Goal: Transaction & Acquisition: Obtain resource

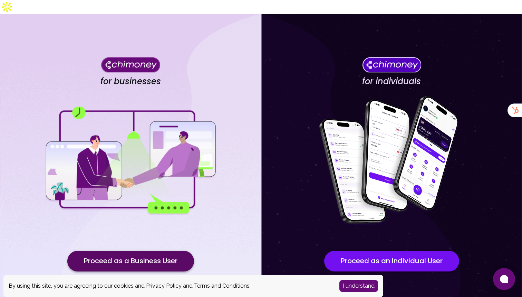
click at [151, 251] on button "Proceed as a Business User" at bounding box center [130, 261] width 127 height 21
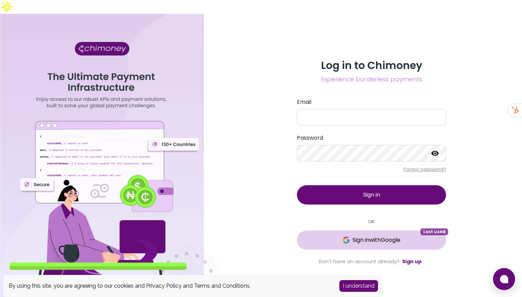
click at [388, 236] on span "Sign in with Google" at bounding box center [377, 240] width 48 height 8
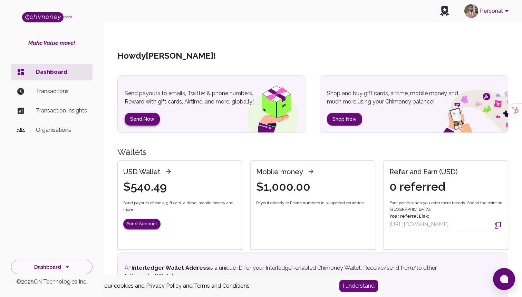
click at [127, 113] on button "Send Now" at bounding box center [142, 119] width 35 height 13
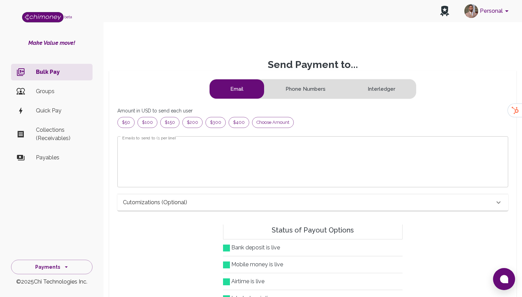
scroll to position [89, 379]
click at [260, 117] on div "Choose amount" at bounding box center [273, 122] width 42 height 11
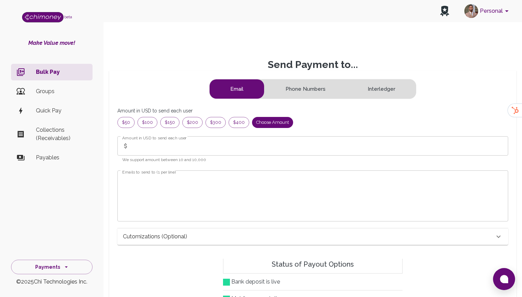
click at [141, 136] on input "Amount in USD to send each user" at bounding box center [320, 145] width 377 height 19
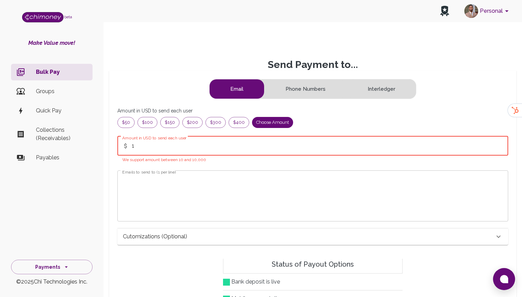
type input "1"
click at [139, 196] on textarea "Emails to send to (1 per line)" at bounding box center [312, 196] width 381 height 40
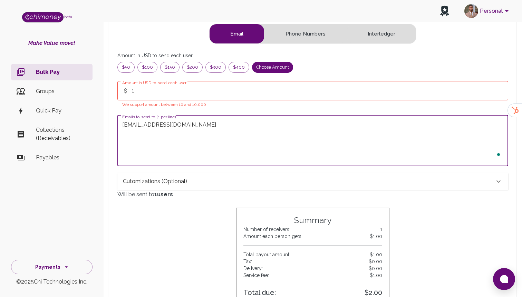
scroll to position [130, 0]
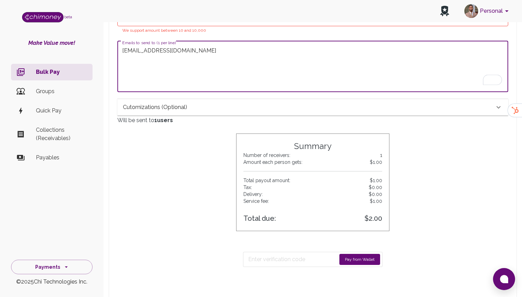
type textarea "hammed@chimoney.io"
click at [344, 254] on button "Pay from Wallet" at bounding box center [360, 259] width 41 height 11
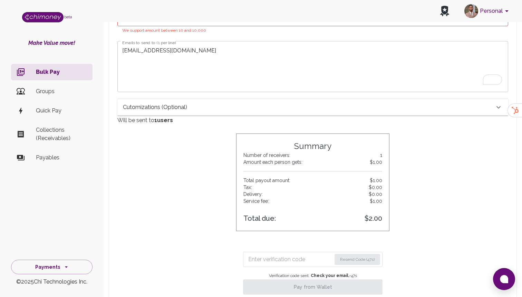
click at [278, 254] on input "Enter verification code" at bounding box center [289, 259] width 83 height 11
paste input "2564"
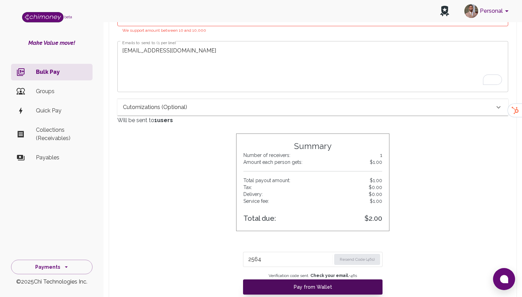
type input "2564"
click at [289, 280] on button "Pay from Wallet" at bounding box center [313, 287] width 140 height 15
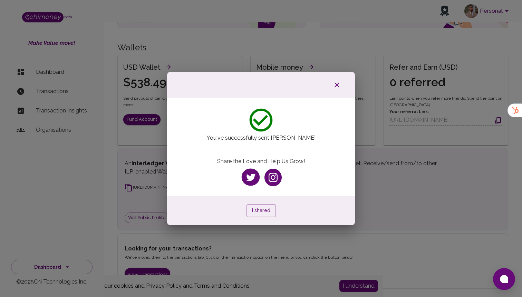
scroll to position [46, 0]
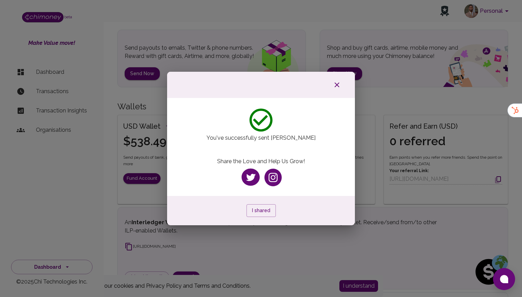
click at [333, 84] on icon "button" at bounding box center [337, 85] width 8 height 8
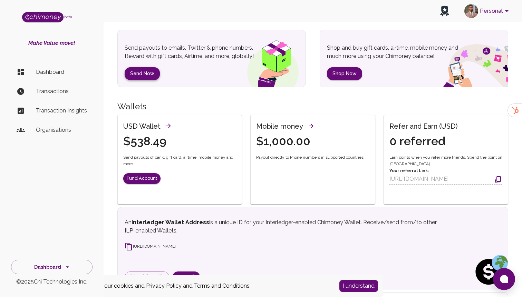
click at [134, 67] on button "Send Now" at bounding box center [142, 73] width 35 height 13
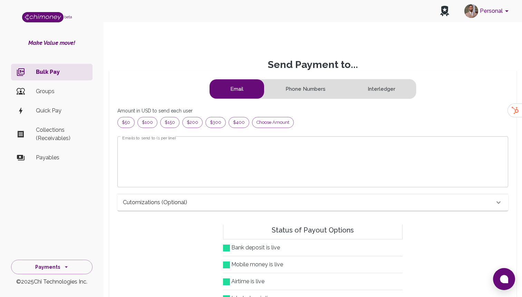
scroll to position [89, 379]
click at [265, 119] on span "Choose amount" at bounding box center [273, 122] width 41 height 7
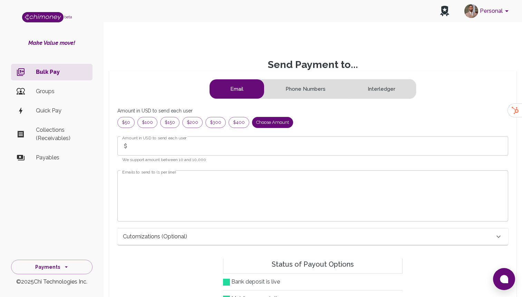
click at [180, 136] on input "Amount in USD to send each user" at bounding box center [320, 145] width 377 height 19
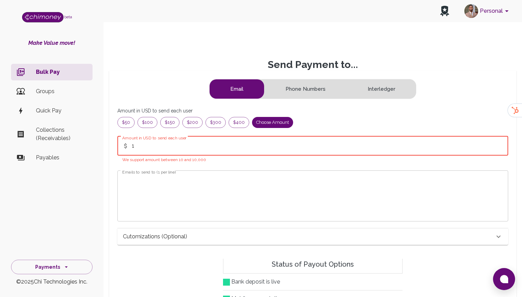
type input "1"
click at [142, 196] on textarea "Emails to send to (1 per line)" at bounding box center [312, 196] width 381 height 40
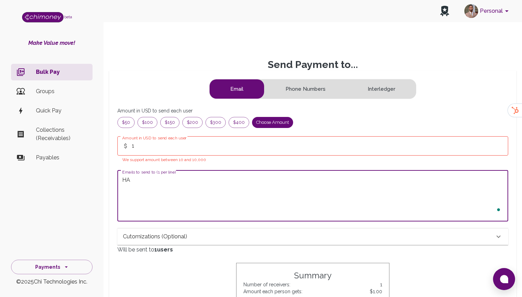
type textarea "H"
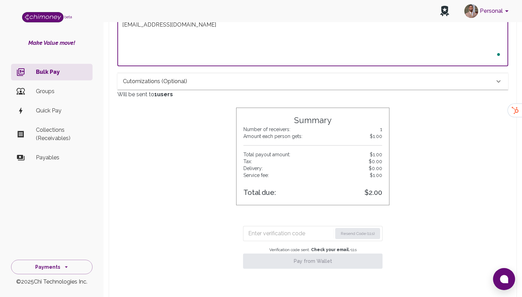
scroll to position [183, 0]
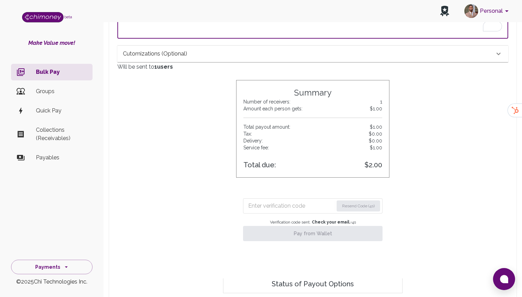
type textarea "hammed@chimoney.io"
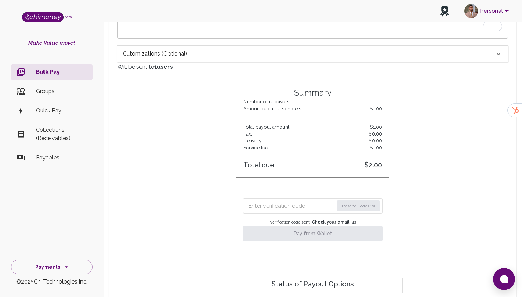
click at [273, 201] on input "Enter verification code" at bounding box center [290, 206] width 85 height 11
paste input "3083"
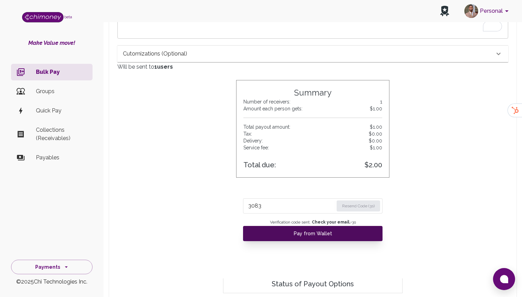
type input "3083"
click at [271, 226] on button "Pay from Wallet" at bounding box center [313, 233] width 140 height 15
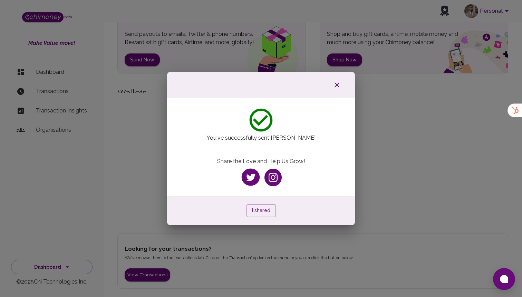
scroll to position [3, 0]
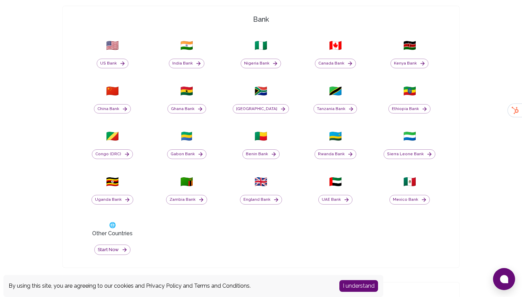
scroll to position [284, 0]
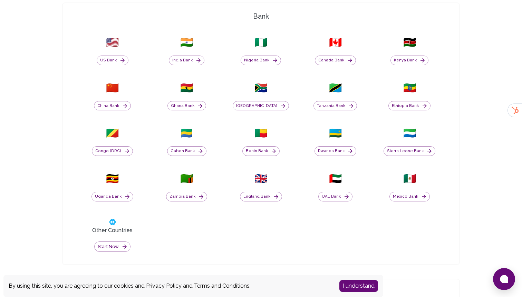
click at [375, 287] on button "I understand" at bounding box center [359, 287] width 39 height 12
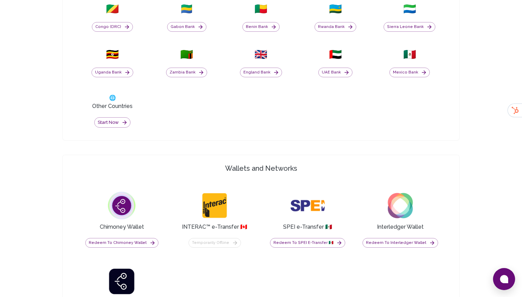
scroll to position [410, 0]
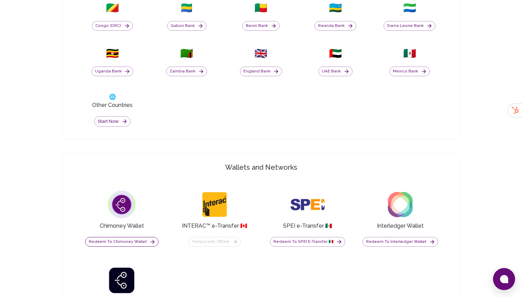
click at [142, 237] on button "Redeem to Chimoney Wallet" at bounding box center [121, 242] width 73 height 10
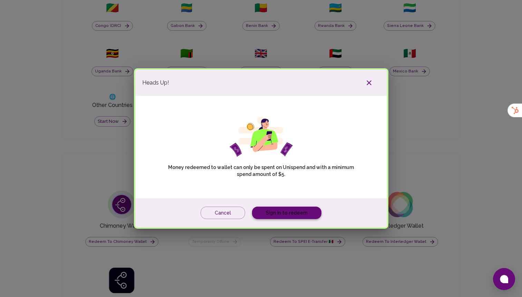
click at [283, 207] on link "Sign in to redeem" at bounding box center [286, 213] width 69 height 13
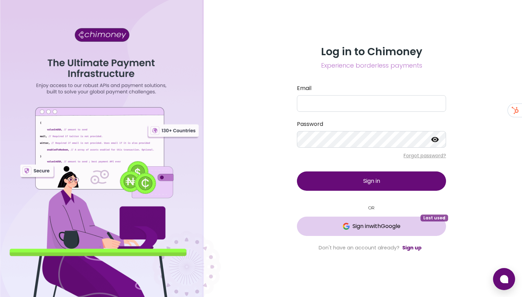
click at [315, 224] on span "Sign in with Google" at bounding box center [372, 226] width 122 height 8
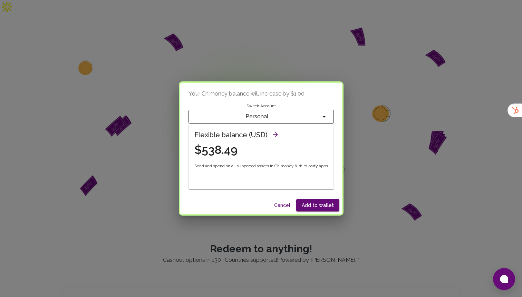
click at [283, 205] on button "Cancel" at bounding box center [283, 205] width 22 height 13
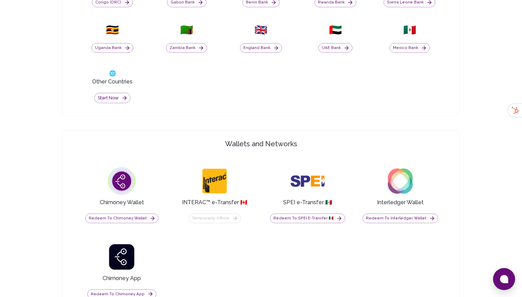
scroll to position [368, 0]
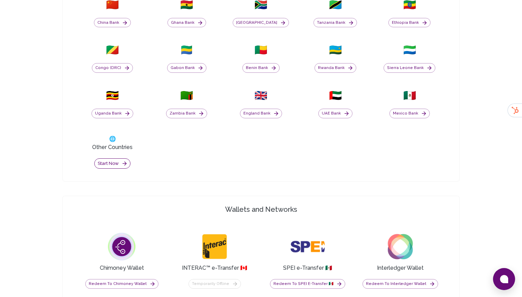
click at [105, 159] on button "Start now" at bounding box center [112, 164] width 36 height 11
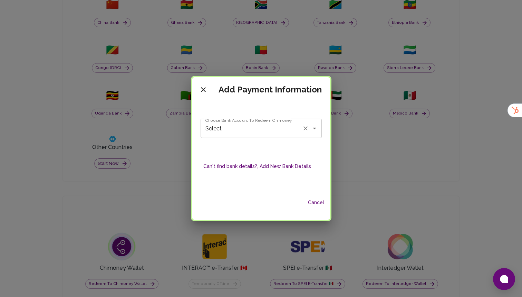
click at [231, 131] on input "Select" at bounding box center [252, 128] width 96 height 13
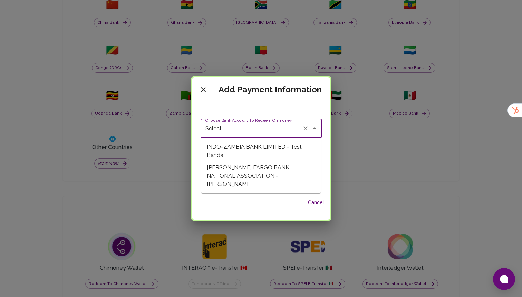
click at [240, 107] on div "Choose Bank Account To Redeem Chimoney Select Choose Bank Account To Redeem Chi…" at bounding box center [261, 144] width 121 height 85
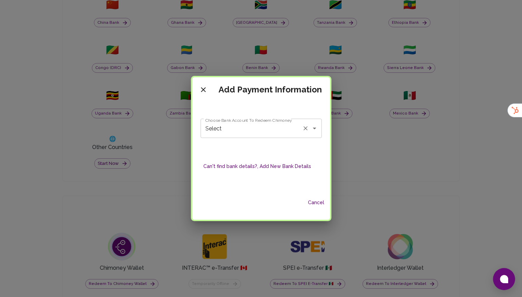
click at [235, 126] on input "Select" at bounding box center [252, 128] width 96 height 13
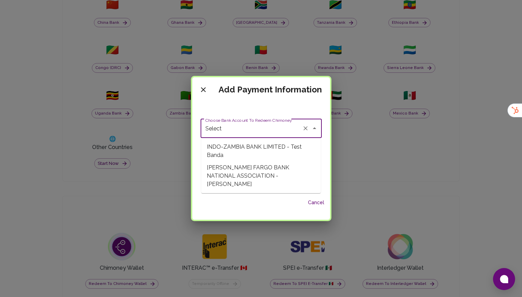
click at [259, 115] on div "Choose Bank Account To Redeem Chimoney Select Choose Bank Account To Redeem Chi…" at bounding box center [261, 144] width 121 height 85
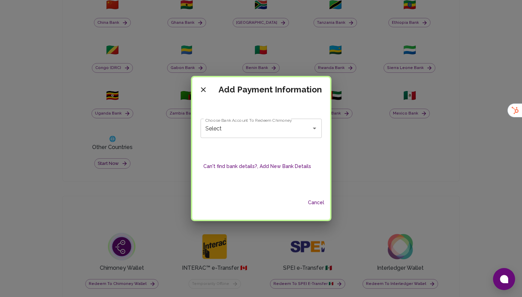
click at [238, 168] on button "Can't find bank details?, Add New Bank Details" at bounding box center [257, 166] width 113 height 13
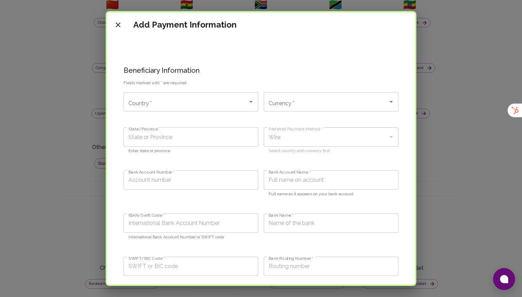
click at [178, 111] on div "Country *" at bounding box center [191, 101] width 135 height 19
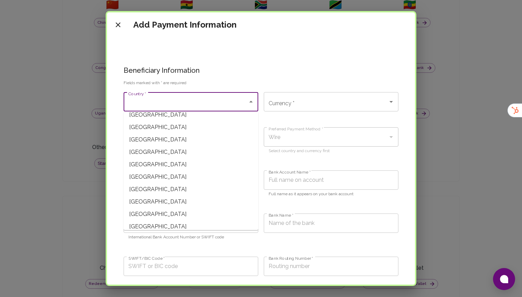
scroll to position [2075, 0]
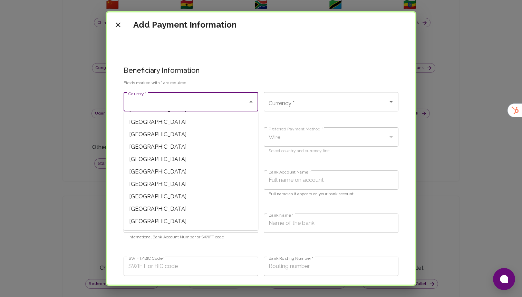
click at [161, 148] on span "United States" at bounding box center [191, 147] width 135 height 12
type input "United States"
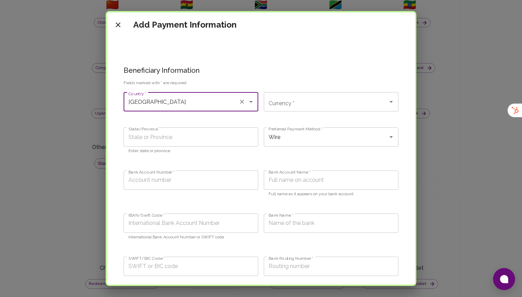
click at [305, 103] on input "Currency *" at bounding box center [326, 101] width 118 height 13
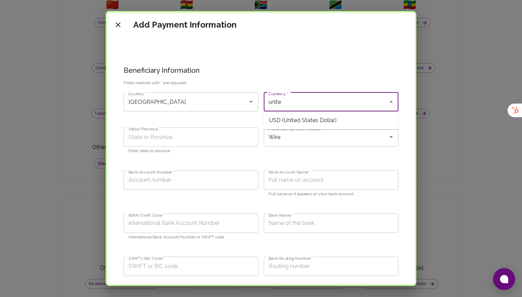
click at [297, 123] on span "USD (United States Dollar)" at bounding box center [331, 120] width 135 height 12
type input "USD (United States Dollar)"
click at [192, 130] on input "State/Province" at bounding box center [191, 136] width 135 height 19
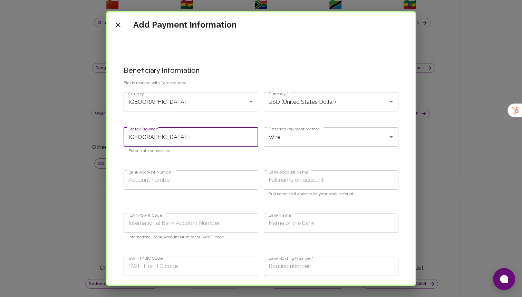
type input "Denver"
click at [185, 180] on input "Bank Account Number *" at bounding box center [191, 180] width 135 height 19
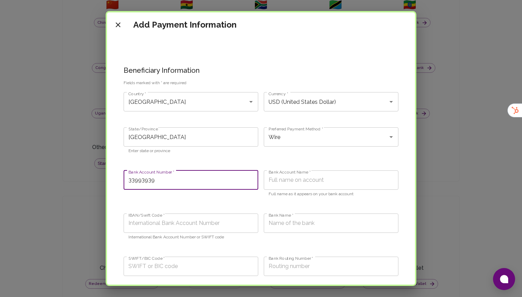
type input "33993939"
click at [298, 183] on input "Bank Account Name *" at bounding box center [331, 180] width 135 height 19
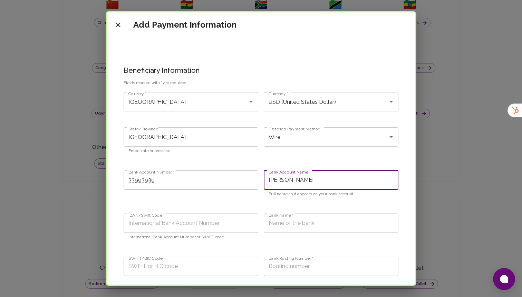
type input "Babatunde Hammed"
click at [198, 224] on input "IBAN/Swift Code *" at bounding box center [191, 223] width 135 height 19
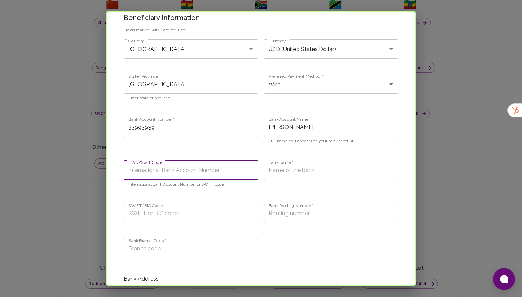
scroll to position [55, 0]
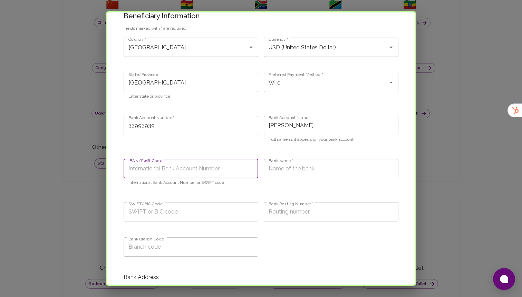
type input "T"
paste input "BOFAUS3N"
type input "BOFAUS3N"
click at [287, 164] on input "Bank Name *" at bounding box center [331, 168] width 135 height 19
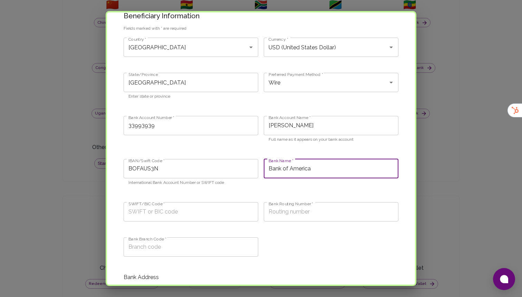
type input "Bank of America"
click at [146, 215] on input "SWIFT/BIC Code *" at bounding box center [191, 211] width 135 height 19
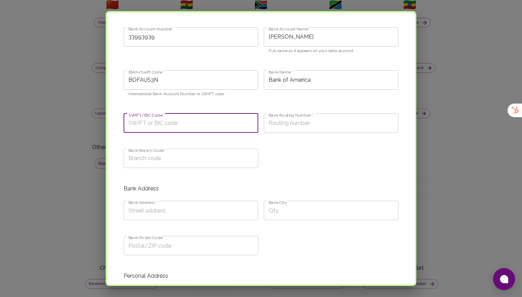
scroll to position [153, 0]
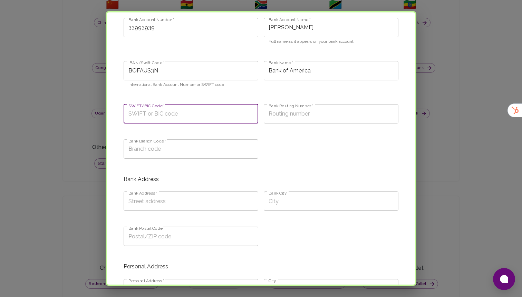
paste input "BOFAUS3N"
type input "BOFAUS3N"
click at [290, 111] on input "Bank Routing Number *" at bounding box center [331, 113] width 135 height 19
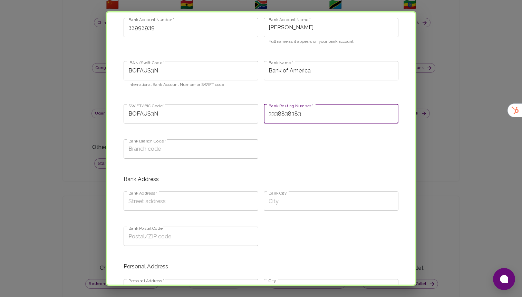
type input "3338838383"
click at [169, 152] on input "Bank Branch Code *" at bounding box center [191, 149] width 135 height 19
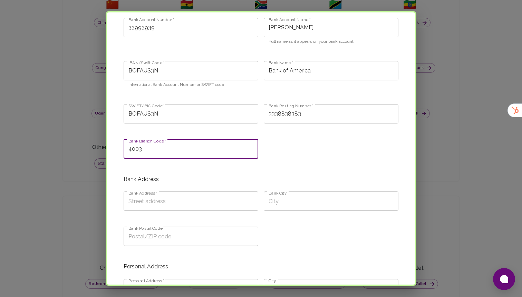
type input "4003"
click at [144, 194] on label "Bank Address *" at bounding box center [143, 193] width 29 height 6
click at [144, 194] on input "Bank Address *" at bounding box center [191, 201] width 135 height 19
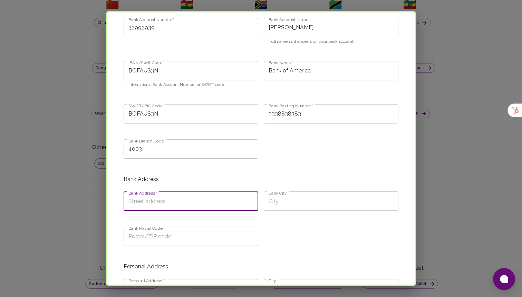
click at [145, 203] on input "Bank Address *" at bounding box center [191, 201] width 135 height 19
type input "Lagos"
click at [289, 212] on div "Bank City Bank City" at bounding box center [328, 203] width 140 height 35
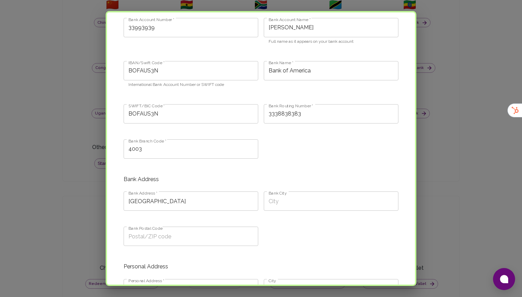
click at [291, 208] on input "Bank City" at bounding box center [331, 201] width 135 height 19
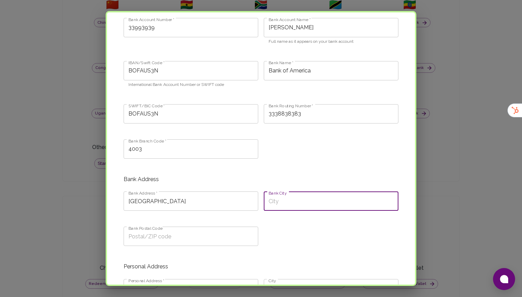
click at [198, 207] on input "Lagos" at bounding box center [191, 201] width 135 height 19
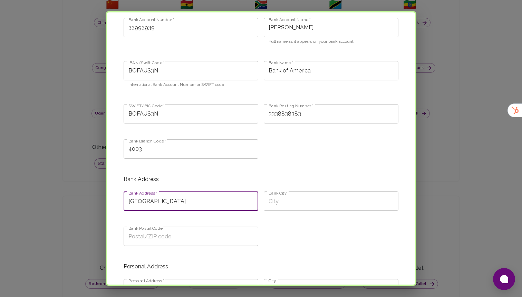
type input "Wall street"
click at [276, 202] on input "Bank City" at bounding box center [331, 201] width 135 height 19
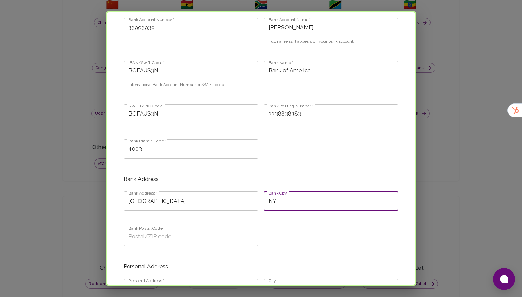
type input "NY"
click at [195, 237] on input "Bank Postal Code" at bounding box center [191, 236] width 135 height 19
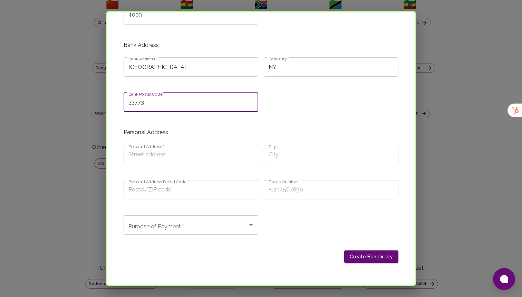
scroll to position [303, 0]
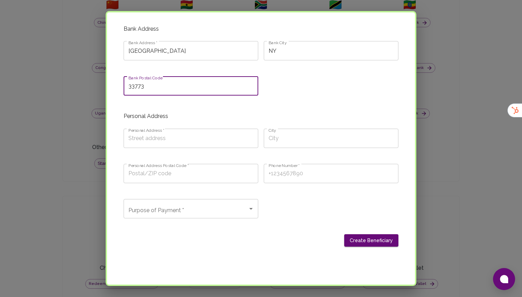
type input "33773"
click at [200, 133] on input "Personal Address *" at bounding box center [191, 138] width 135 height 19
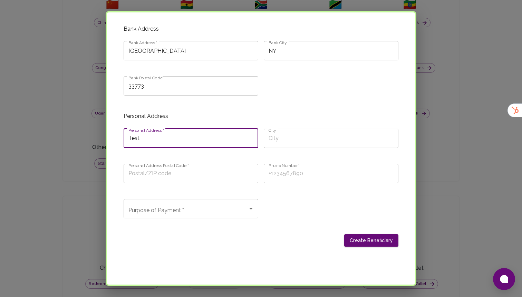
type input "Test"
click at [329, 140] on input "City" at bounding box center [331, 138] width 135 height 19
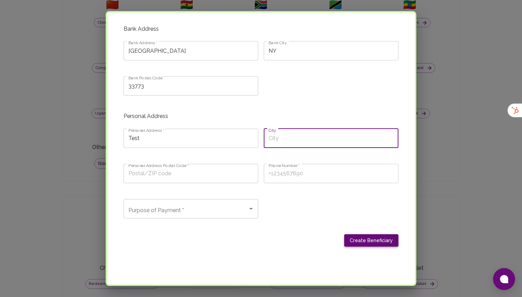
click at [354, 236] on button "Create Beneficiary" at bounding box center [371, 241] width 54 height 13
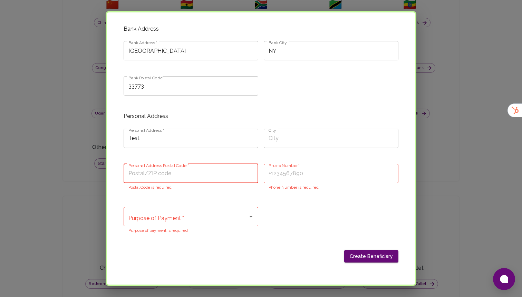
scroll to position [314, 0]
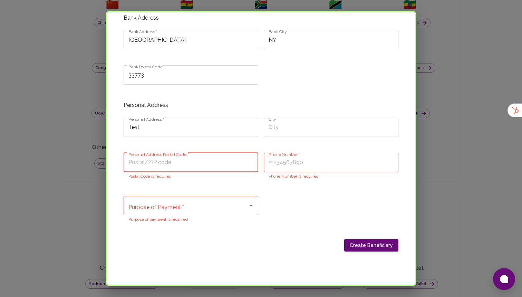
click at [200, 207] on input "Purpose of Payment *" at bounding box center [186, 205] width 118 height 13
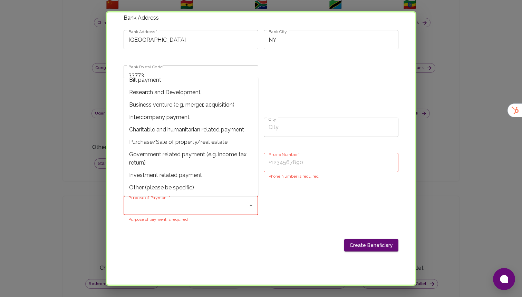
scroll to position [65, 0]
click at [170, 187] on span "Other (please be specific)" at bounding box center [191, 187] width 135 height 12
type input "Other (please be specific)"
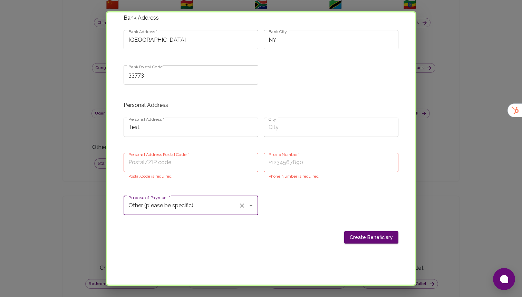
click at [214, 164] on input "Personal Address Postal Code *" at bounding box center [191, 162] width 135 height 19
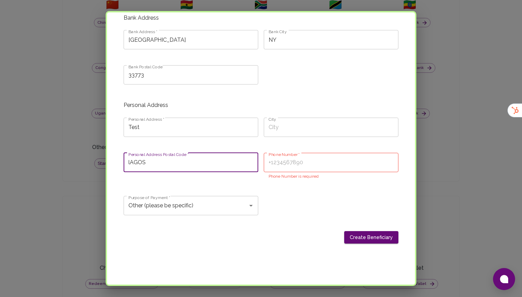
type input "lAGOS"
click at [299, 165] on input "Phone Number *" at bounding box center [331, 162] width 135 height 19
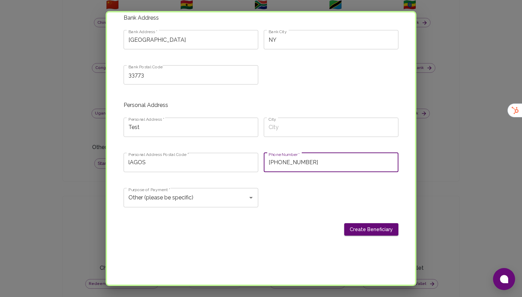
type input "+2347051318786"
click at [376, 236] on button "Create Beneficiary" at bounding box center [371, 230] width 54 height 13
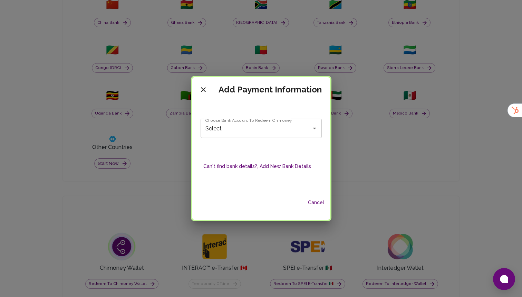
scroll to position [0, 0]
type input "Bank of America - Babatunde Hammed"
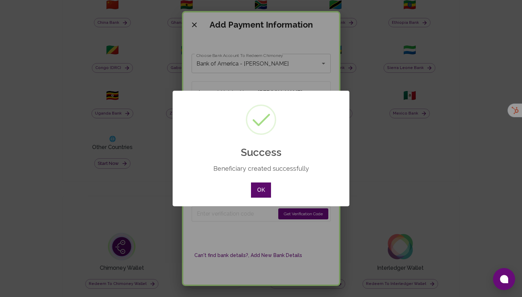
click at [262, 190] on button "OK" at bounding box center [261, 190] width 20 height 15
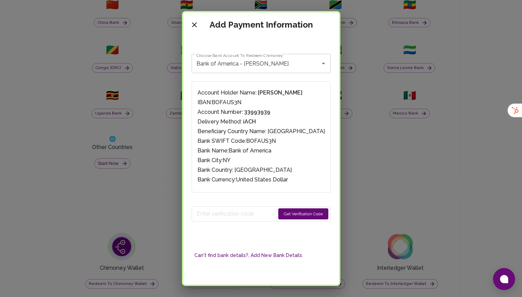
click at [286, 212] on button "Get Verification Code" at bounding box center [303, 214] width 50 height 11
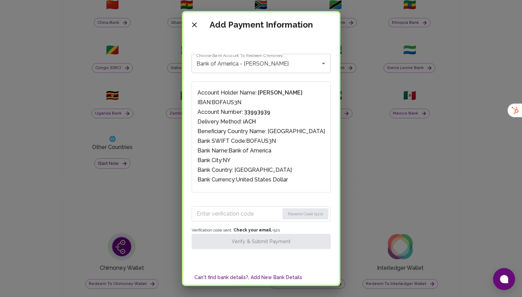
click at [250, 214] on input "Enter verification code" at bounding box center [238, 214] width 83 height 11
paste input "3083"
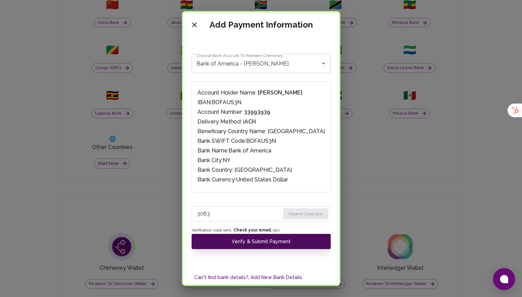
type input "3083"
click at [241, 240] on button "Verify & Submit Payment" at bounding box center [261, 241] width 139 height 15
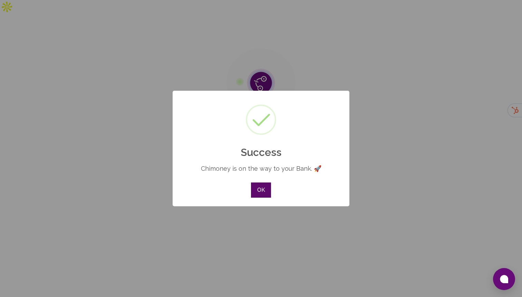
click at [260, 195] on button "OK" at bounding box center [261, 190] width 20 height 15
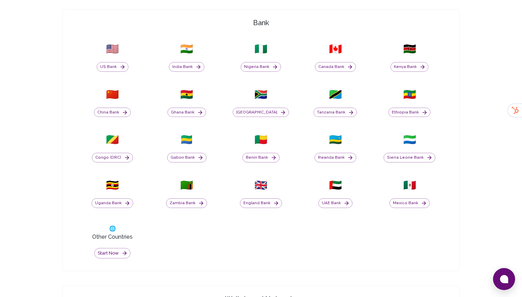
scroll to position [264, 0]
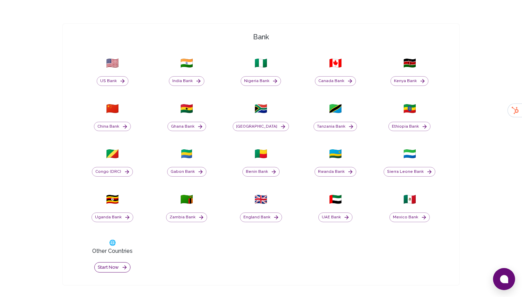
click at [117, 263] on button "Start now" at bounding box center [112, 268] width 36 height 11
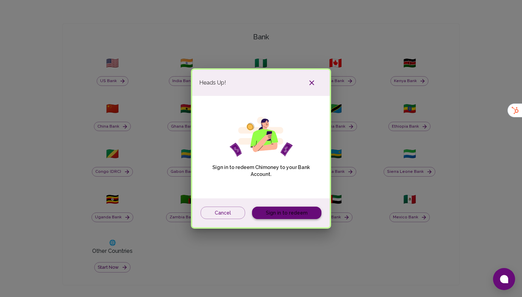
click at [289, 207] on link "Sign in to redeem" at bounding box center [286, 213] width 69 height 13
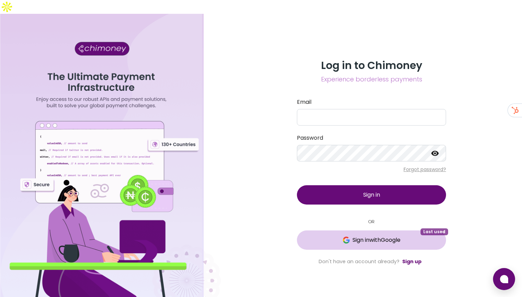
click at [429, 229] on span "Last used" at bounding box center [435, 232] width 28 height 7
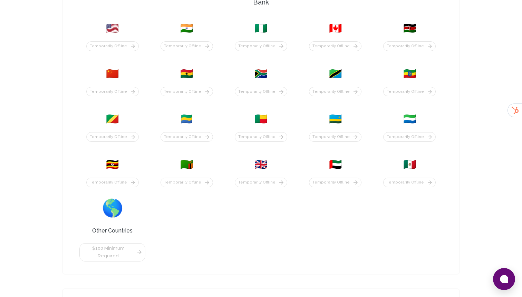
scroll to position [305, 0]
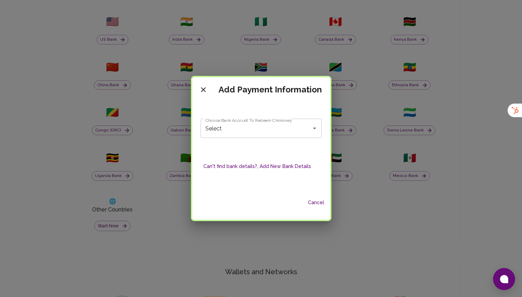
click at [239, 172] on button "Can't find bank details?, Add New Bank Details" at bounding box center [257, 166] width 113 height 13
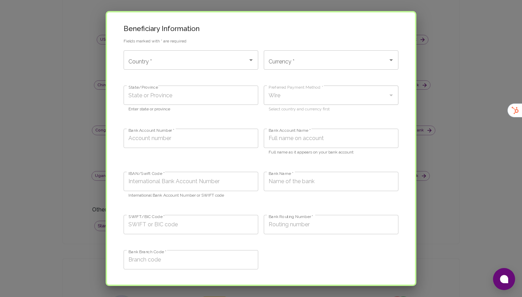
scroll to position [0, 0]
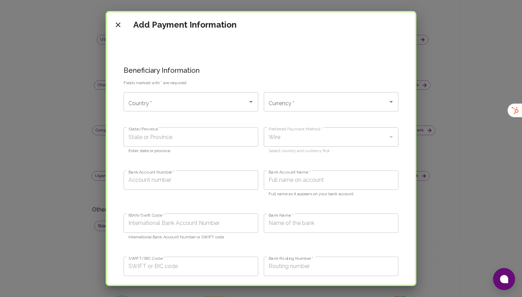
click at [215, 102] on input "Country *" at bounding box center [186, 101] width 118 height 13
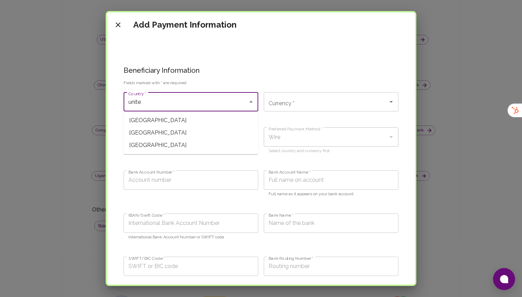
click at [175, 143] on span "[GEOGRAPHIC_DATA]" at bounding box center [191, 145] width 135 height 12
click at [312, 133] on input "Wire" at bounding box center [321, 137] width 109 height 13
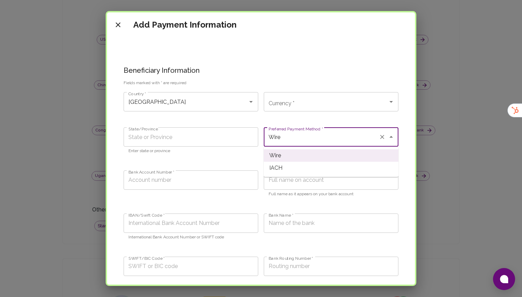
click at [252, 164] on div "State/Province State/Province Enter state or province" at bounding box center [188, 143] width 140 height 43
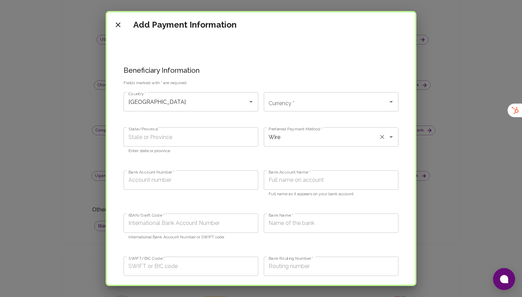
click at [300, 145] on div "Wire Preferred Payment Method *" at bounding box center [331, 136] width 135 height 19
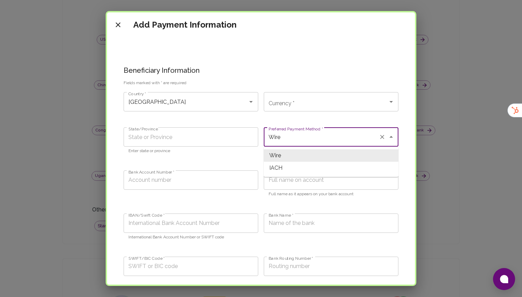
click at [238, 141] on input "State/Province" at bounding box center [191, 136] width 135 height 19
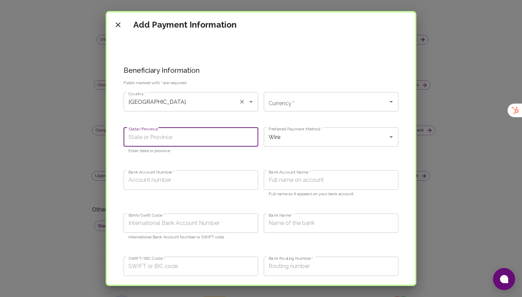
click at [214, 103] on input "[GEOGRAPHIC_DATA]" at bounding box center [181, 101] width 109 height 13
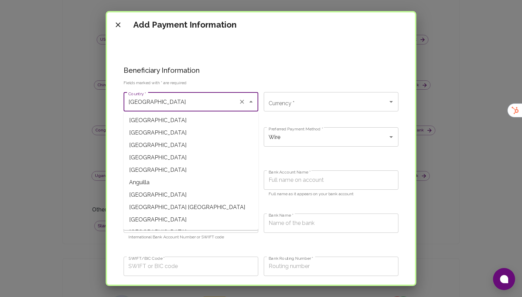
scroll to position [1998, 0]
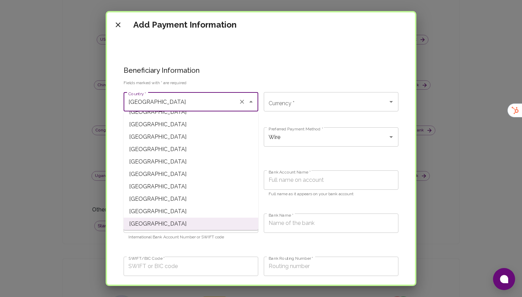
click at [141, 141] on span "[GEOGRAPHIC_DATA]" at bounding box center [191, 137] width 135 height 12
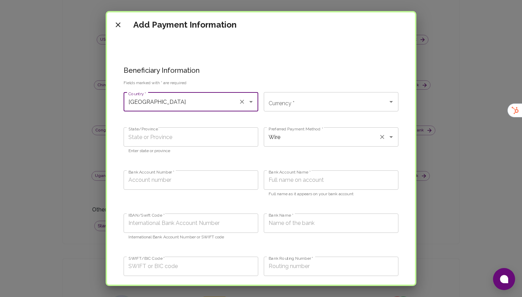
click at [281, 145] on div "Wire Preferred Payment Method *" at bounding box center [331, 136] width 135 height 19
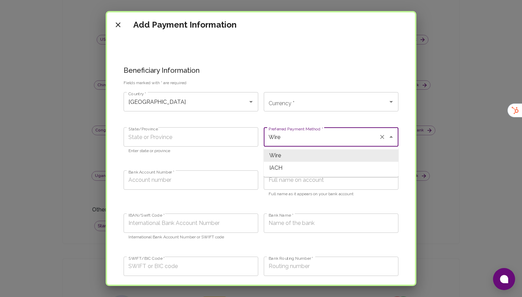
click at [208, 155] on div "State/Province State/Province Enter state or province" at bounding box center [188, 143] width 140 height 43
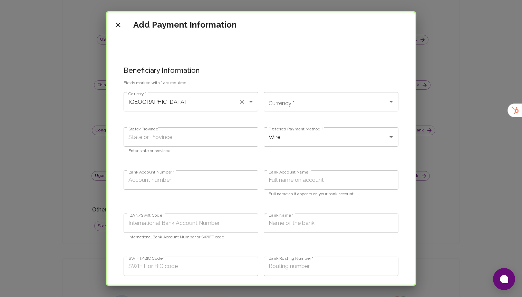
click at [183, 99] on input "Tunisia" at bounding box center [181, 101] width 109 height 13
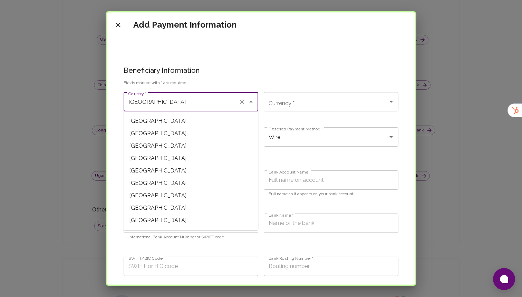
scroll to position [0, 0]
click at [156, 119] on span "Afghanistan" at bounding box center [191, 120] width 135 height 12
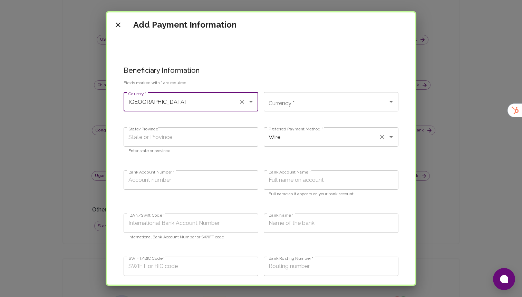
click at [328, 136] on input "Wire" at bounding box center [321, 137] width 109 height 13
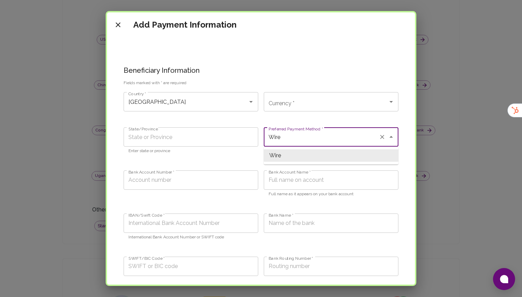
click at [234, 153] on p "Enter state or province" at bounding box center [191, 151] width 125 height 7
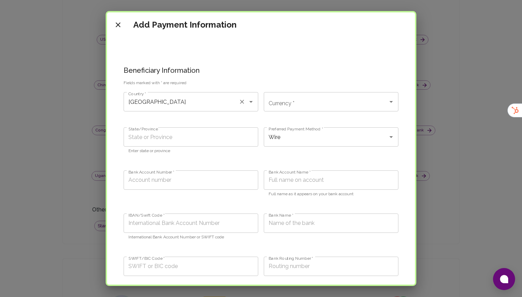
click at [198, 105] on input "Afghanistan" at bounding box center [181, 101] width 109 height 13
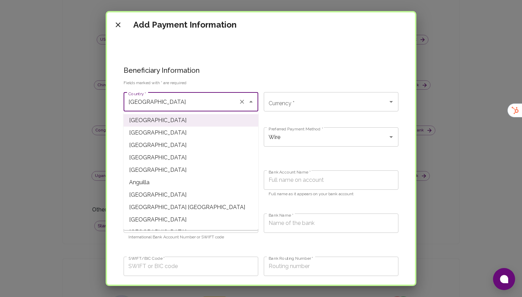
click at [155, 175] on span "Angola" at bounding box center [191, 170] width 135 height 12
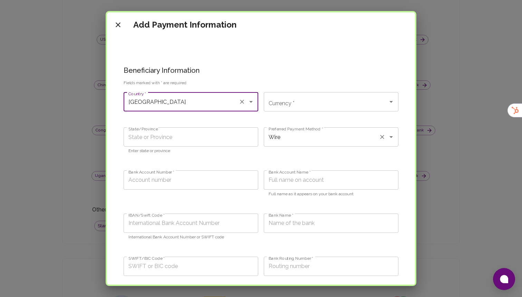
click at [301, 138] on input "Wire" at bounding box center [321, 137] width 109 height 13
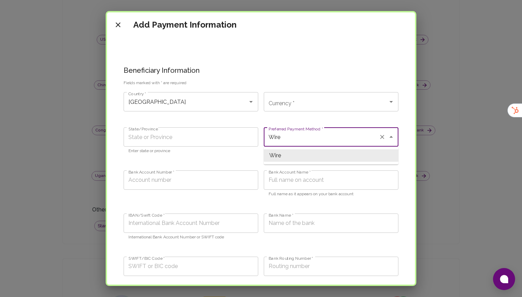
click at [206, 158] on div "State/Province State/Province Enter state or province" at bounding box center [188, 143] width 140 height 43
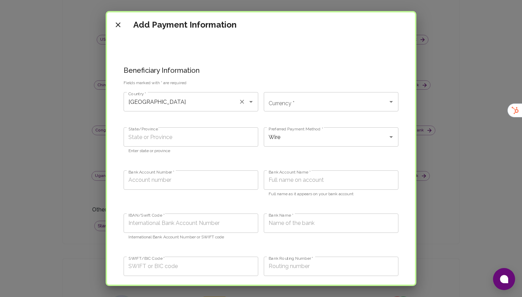
click at [188, 101] on input "Angola" at bounding box center [181, 101] width 109 height 13
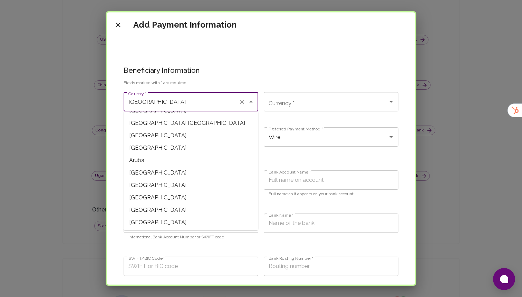
scroll to position [102, 0]
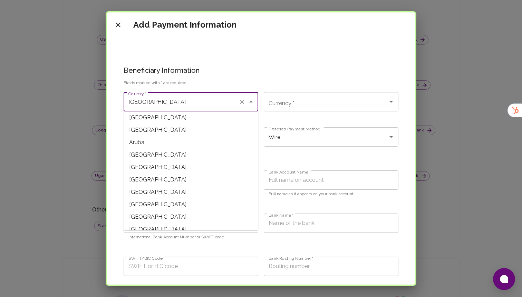
click at [165, 174] on span "Azerbaijan" at bounding box center [191, 180] width 135 height 12
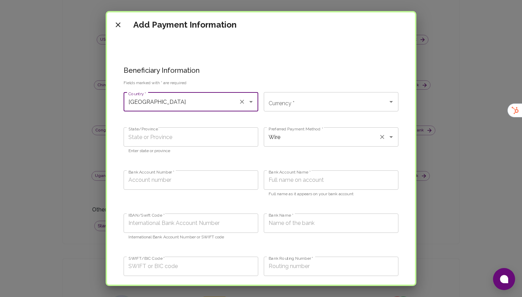
click at [281, 130] on label "Preferred Payment Method *" at bounding box center [296, 129] width 55 height 6
click at [281, 131] on input "Wire" at bounding box center [321, 137] width 109 height 13
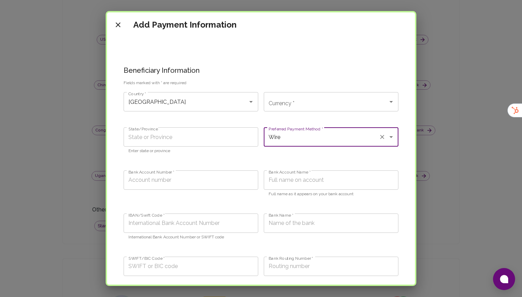
click at [291, 135] on input "Wire" at bounding box center [321, 137] width 109 height 13
click at [202, 145] on input "State/Province" at bounding box center [191, 136] width 135 height 19
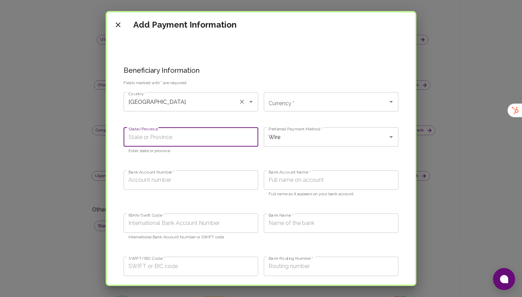
click at [184, 99] on input "Azerbaijan" at bounding box center [181, 101] width 109 height 13
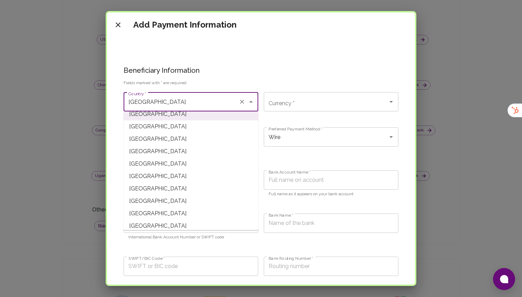
scroll to position [168, 0]
click at [166, 180] on span "Belgium" at bounding box center [191, 176] width 135 height 12
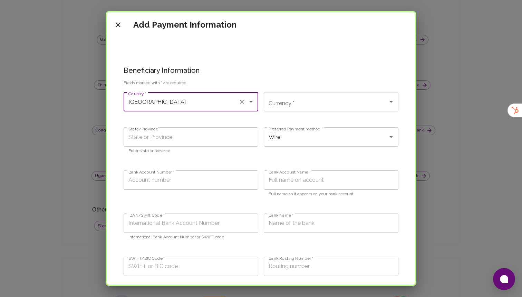
click at [205, 145] on input "State/Province" at bounding box center [191, 136] width 135 height 19
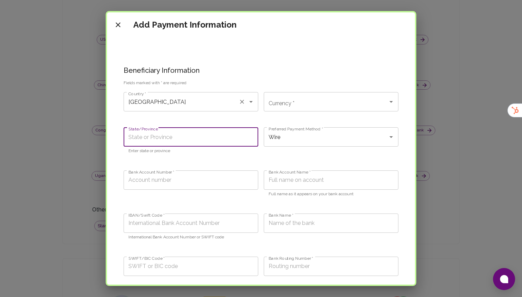
click at [200, 94] on div "Belgium Country *" at bounding box center [191, 101] width 135 height 19
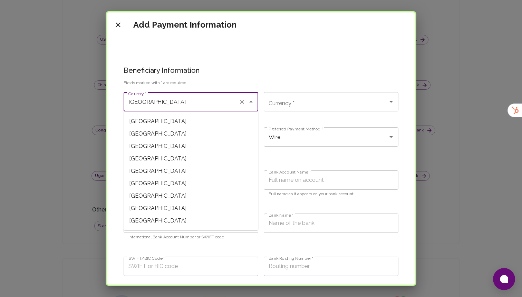
scroll to position [1728, 0]
click at [155, 178] on span "Seychelles" at bounding box center [191, 183] width 135 height 12
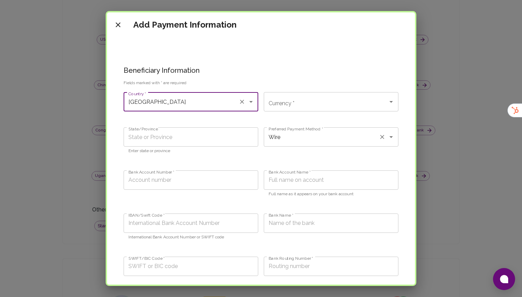
click at [298, 140] on input "Wire" at bounding box center [321, 137] width 109 height 13
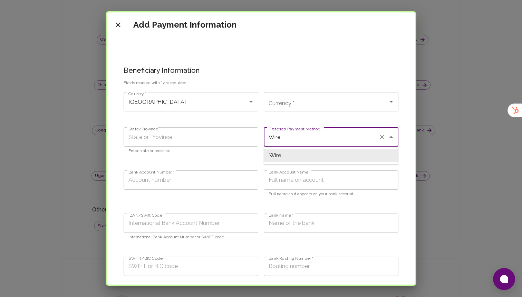
click at [188, 150] on p "Enter state or province" at bounding box center [191, 151] width 125 height 7
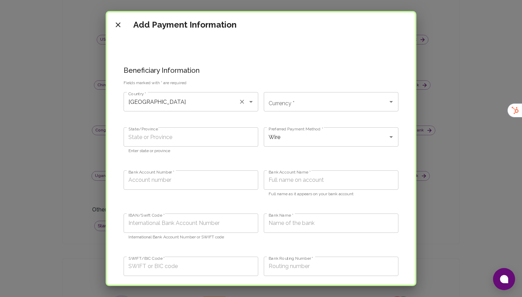
click at [174, 104] on input "Seychelles" at bounding box center [181, 101] width 109 height 13
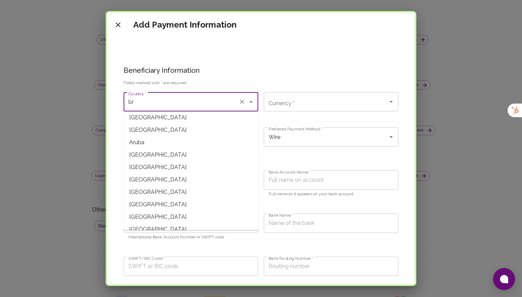
scroll to position [0, 0]
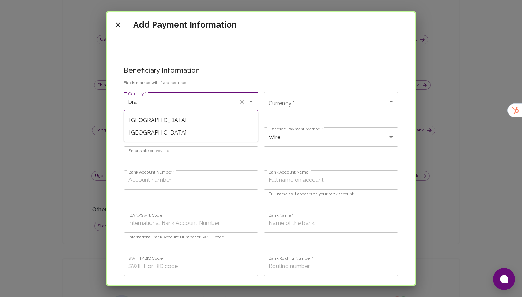
click at [207, 115] on span "Brazil" at bounding box center [191, 120] width 135 height 12
click at [305, 143] on input "Wire" at bounding box center [321, 137] width 109 height 13
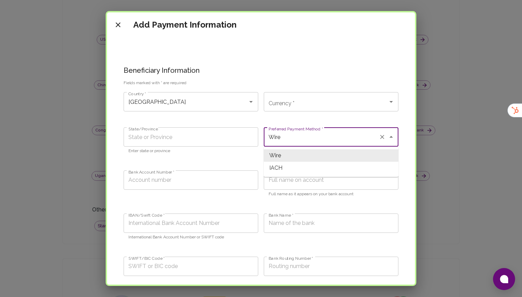
click at [209, 145] on input "State/Province" at bounding box center [191, 136] width 135 height 19
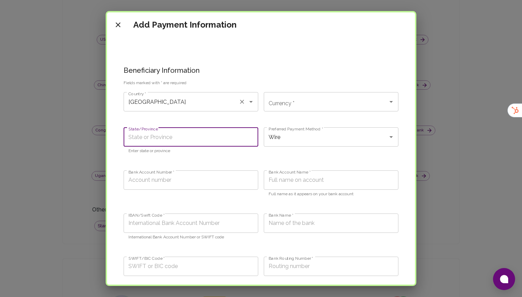
click at [209, 105] on input "Brazil" at bounding box center [181, 101] width 109 height 13
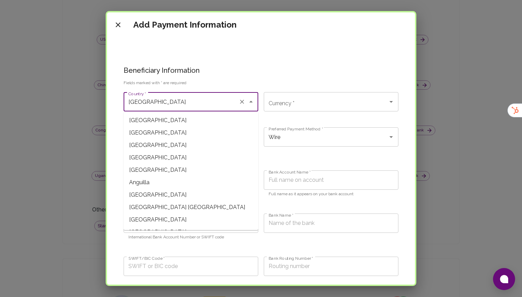
scroll to position [207, 0]
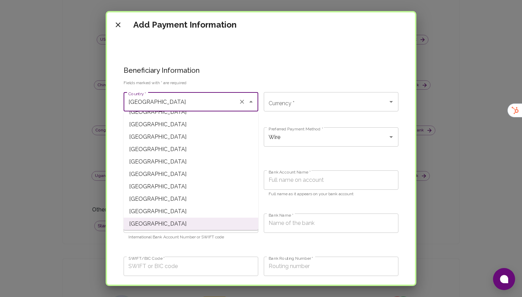
click at [161, 165] on span "Bermuda" at bounding box center [191, 162] width 135 height 12
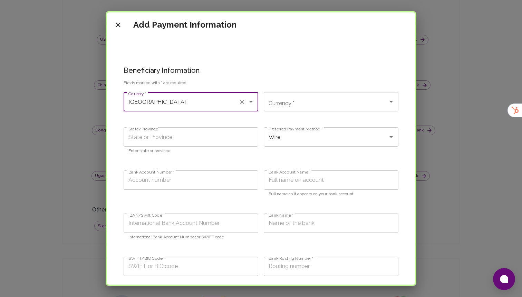
click at [176, 88] on div "Country * Bermuda Country *" at bounding box center [188, 104] width 140 height 35
click at [172, 108] on div "Bermuda Country *" at bounding box center [191, 101] width 135 height 19
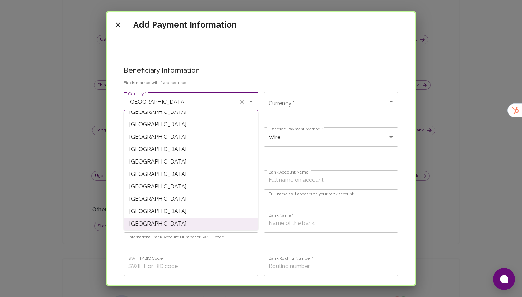
scroll to position [0, 0]
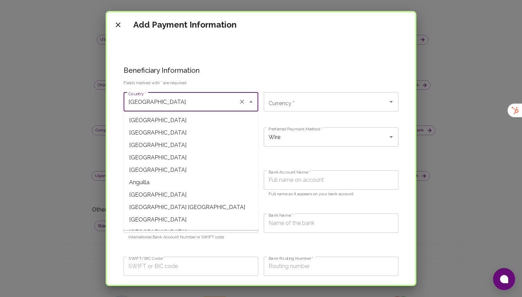
click at [315, 173] on input "Bank Account Name *" at bounding box center [331, 180] width 135 height 19
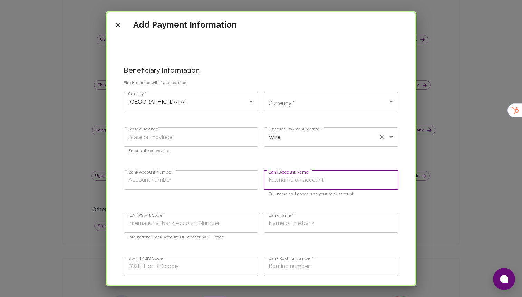
click at [298, 155] on div "Preferred Payment Method * Wire Preferred Payment Method *" at bounding box center [331, 142] width 135 height 30
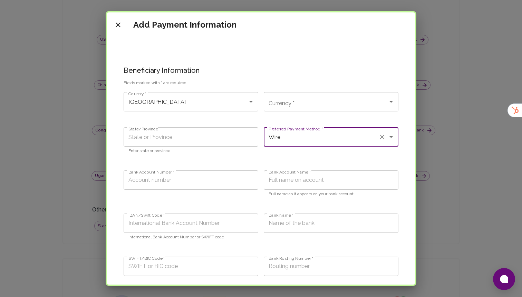
click at [201, 163] on div "State/Province State/Province Enter state or province" at bounding box center [188, 143] width 140 height 43
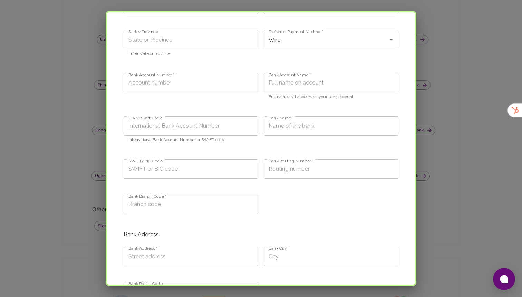
scroll to position [94, 0]
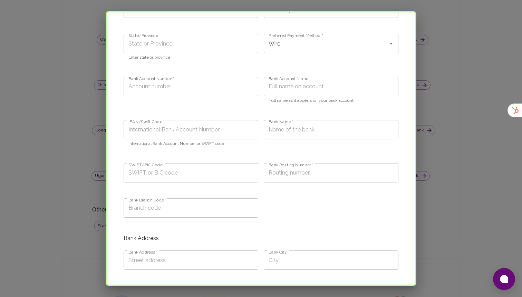
drag, startPoint x: 269, startPoint y: 165, endPoint x: 310, endPoint y: 165, distance: 40.4
click at [310, 165] on label "Bank Routing Number *" at bounding box center [291, 165] width 45 height 6
click at [310, 165] on input "Bank Routing Number *" at bounding box center [331, 172] width 135 height 19
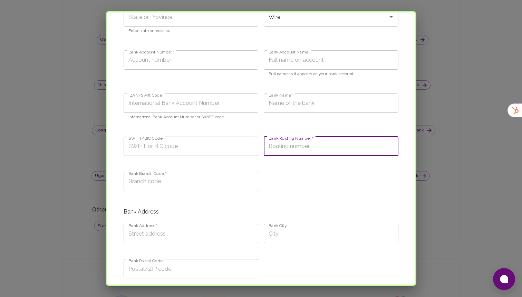
scroll to position [122, 0]
click at [192, 185] on input "Bank Branch Code *" at bounding box center [191, 179] width 135 height 19
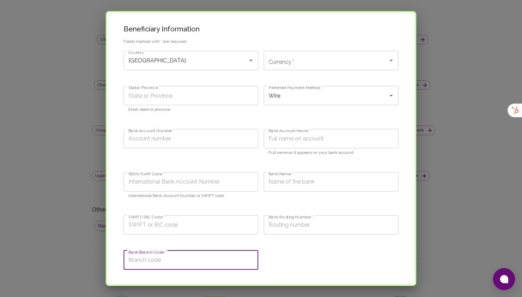
scroll to position [38, 0]
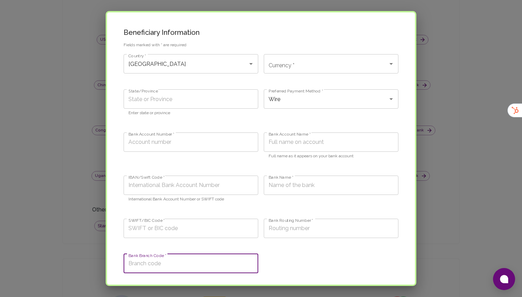
click at [194, 149] on input "Bank Account Number *" at bounding box center [191, 142] width 135 height 19
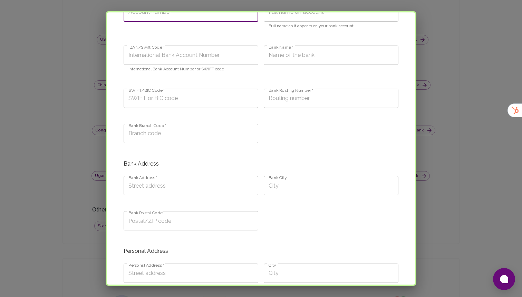
scroll to position [0, 0]
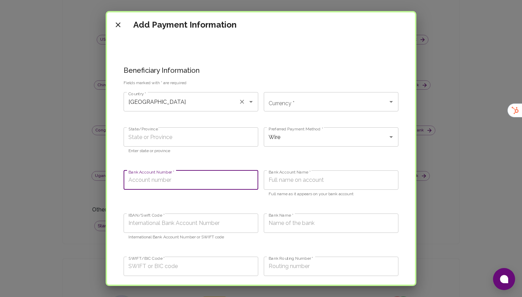
click at [226, 105] on input "Bermuda" at bounding box center [181, 101] width 109 height 13
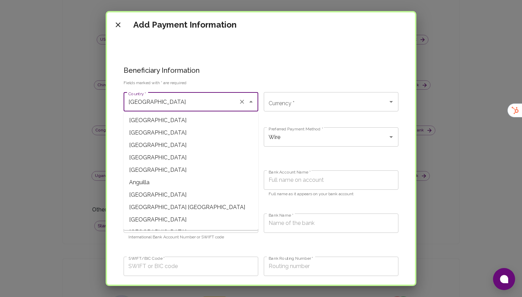
scroll to position [145, 0]
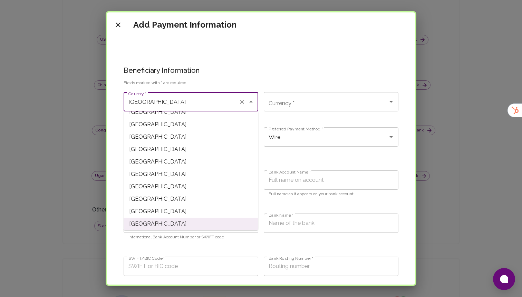
click at [167, 172] on span "Bangladesh" at bounding box center [191, 174] width 135 height 12
type input "Bangladesh"
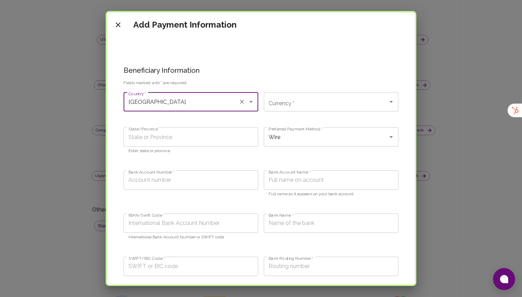
click at [293, 108] on input "Currency *" at bounding box center [326, 101] width 118 height 13
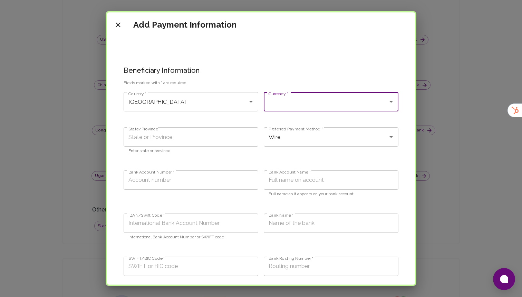
click at [261, 163] on div "Preferred Payment Method * Wire Preferred Payment Method *" at bounding box center [328, 143] width 140 height 43
click at [221, 143] on input "State/Province" at bounding box center [191, 136] width 135 height 19
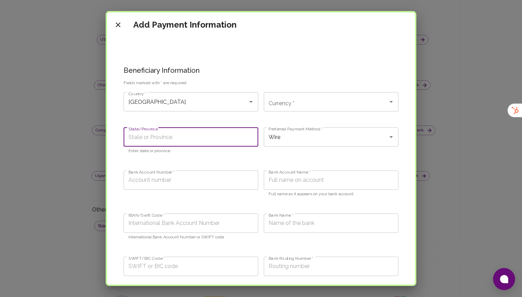
click at [135, 181] on input "Bank Account Number *" at bounding box center [191, 180] width 135 height 19
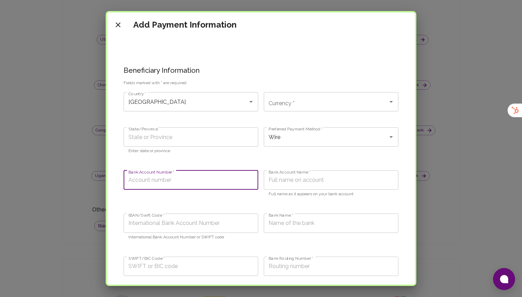
click at [323, 186] on input "Bank Account Name *" at bounding box center [331, 180] width 135 height 19
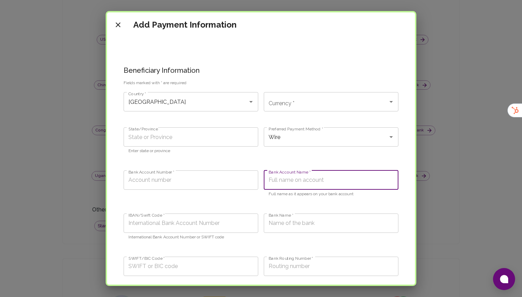
click at [213, 207] on div "Bank Account Number * Bank Account Number *" at bounding box center [188, 186] width 140 height 43
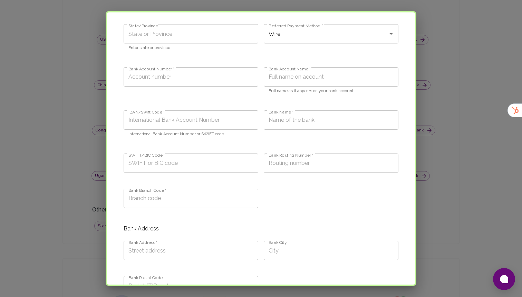
scroll to position [107, 0]
click at [178, 163] on input "SWIFT/BIC Code *" at bounding box center [191, 159] width 135 height 19
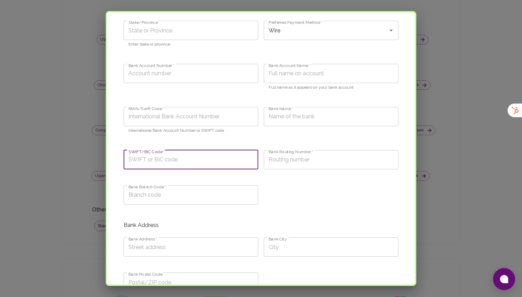
click at [204, 179] on div "SWIFT/BIC Code * SWIFT/BIC Code *" at bounding box center [188, 162] width 140 height 35
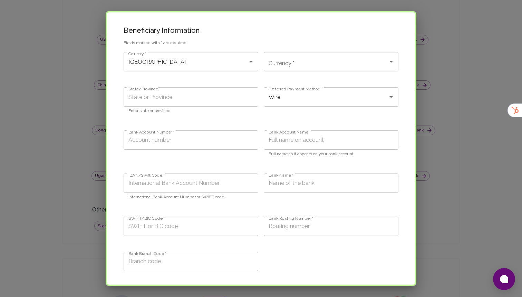
scroll to position [0, 0]
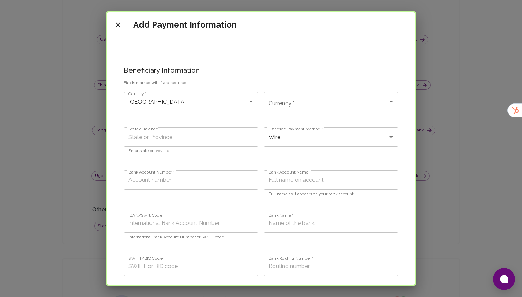
click at [115, 27] on icon "close" at bounding box center [118, 25] width 8 height 8
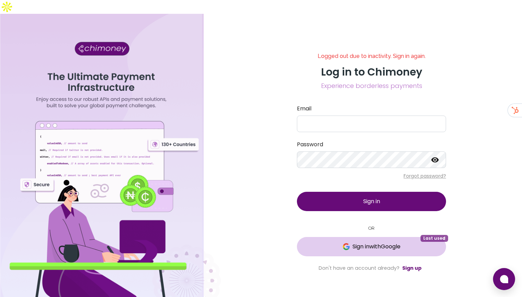
click at [349, 243] on span "Sign in with Google" at bounding box center [372, 247] width 122 height 8
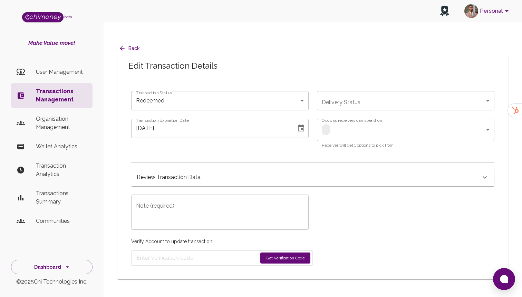
click at [176, 169] on div "Review Transaction Data" at bounding box center [312, 178] width 363 height 18
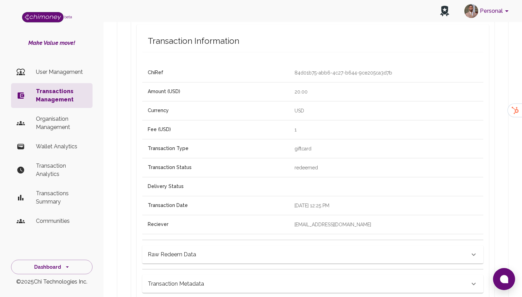
scroll to position [184, 0]
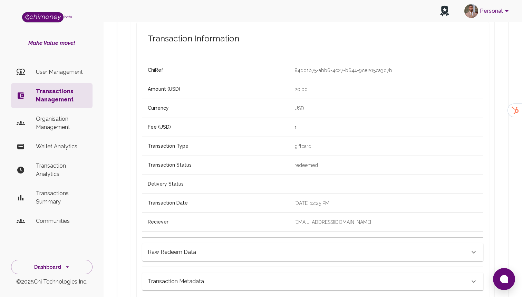
click at [66, 102] on p "Transactions Management" at bounding box center [61, 95] width 51 height 17
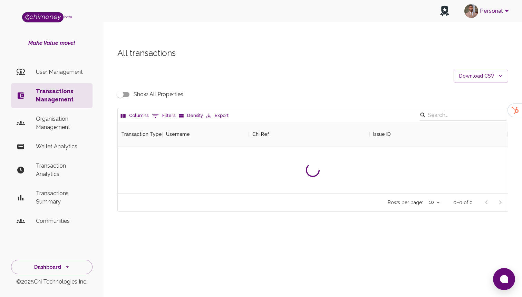
scroll to position [71, 390]
click at [157, 112] on icon "Show filters" at bounding box center [155, 116] width 8 height 8
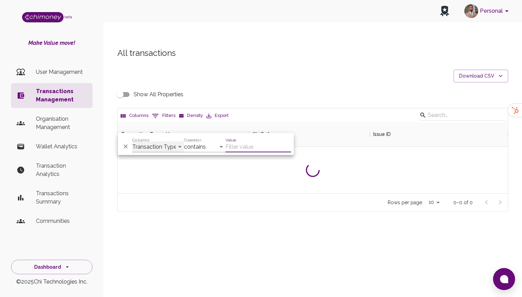
click at [145, 144] on select "Transaction Type Username Chi Ref Issue ID Value Amount Currency Fee ($) FX Rat…" at bounding box center [158, 147] width 52 height 11
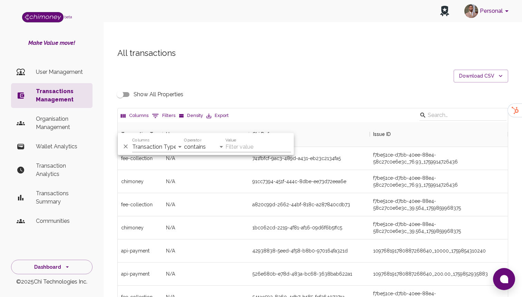
scroll to position [256, 390]
click at [149, 145] on select "Transaction Type Username Chi Ref Issue ID Value Amount Currency Fee ($) FX Rat…" at bounding box center [158, 147] width 52 height 11
select select "email"
click at [132, 142] on select "Transaction Type Username Chi Ref Issue ID Value Amount Currency Fee ($) FX Rat…" at bounding box center [158, 147] width 52 height 11
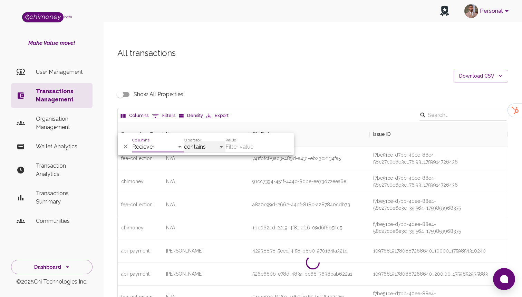
click at [203, 142] on select "contains equals starts with ends with is empty is not empty is any of" at bounding box center [204, 147] width 41 height 11
select select "equals"
click at [184, 142] on select "contains equals starts with ends with is empty is not empty is any of" at bounding box center [204, 147] width 41 height 11
click at [236, 143] on input "Value" at bounding box center [259, 147] width 66 height 11
paste input "brent.beckett82@googlemail.com"
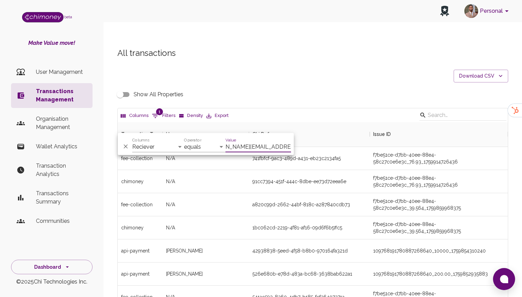
scroll to position [94, 390]
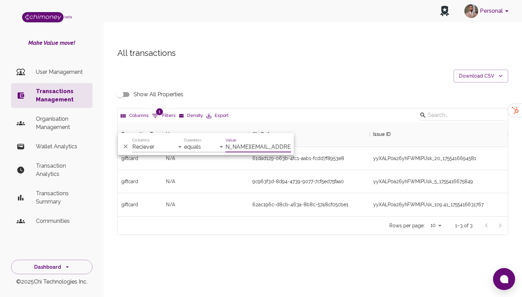
type input "brent.beckett82@googlemail.com"
click at [318, 177] on div "9c963f3d-8d94-4739-9077-7cf5ed75faa0" at bounding box center [309, 181] width 121 height 23
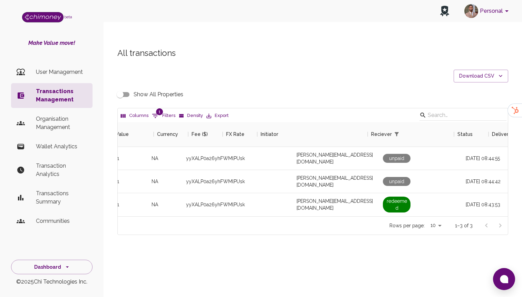
scroll to position [0, 594]
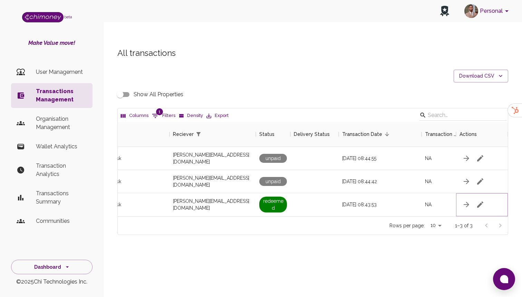
click at [481, 201] on icon "button" at bounding box center [480, 205] width 8 height 8
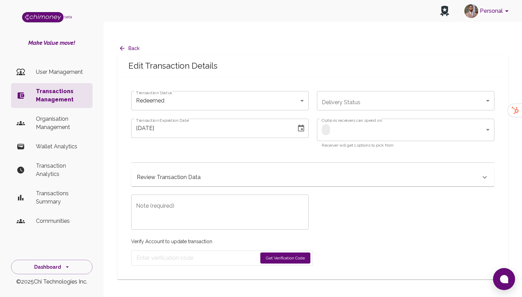
click at [230, 173] on div "Review Transaction Data" at bounding box center [309, 178] width 344 height 10
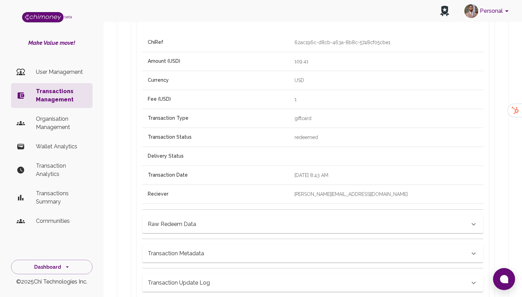
scroll to position [205, 0]
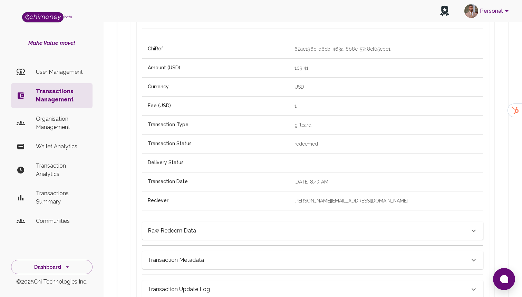
click at [224, 226] on div "Raw Redeem Data" at bounding box center [309, 231] width 322 height 10
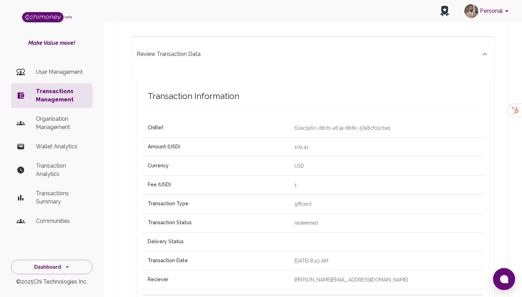
scroll to position [117, 0]
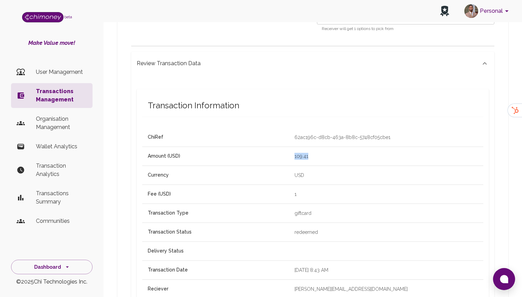
drag, startPoint x: 267, startPoint y: 144, endPoint x: 243, endPoint y: 144, distance: 24.2
click at [243, 147] on tr "Amount (USD) 109.41" at bounding box center [312, 156] width 341 height 19
copy tr "109.41"
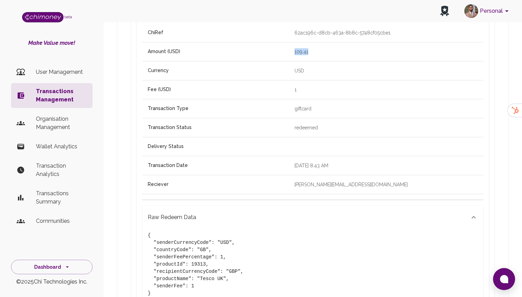
scroll to position [225, 0]
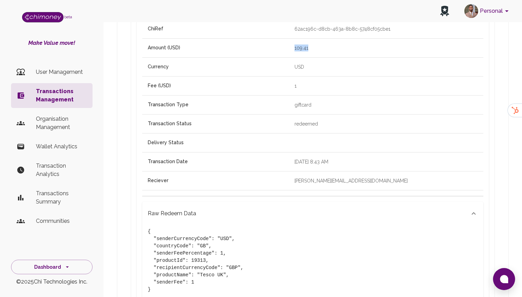
click at [39, 95] on p "Transactions Management" at bounding box center [61, 95] width 51 height 17
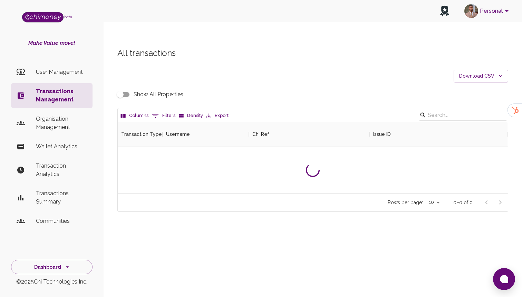
scroll to position [71, 390]
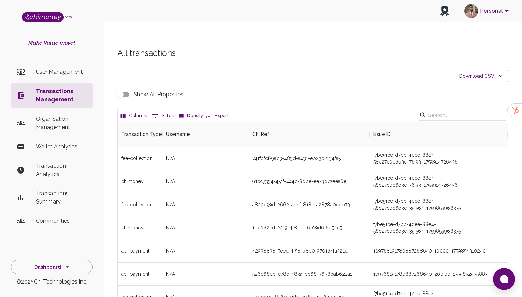
click at [167, 111] on button "0 Filters" at bounding box center [163, 116] width 27 height 11
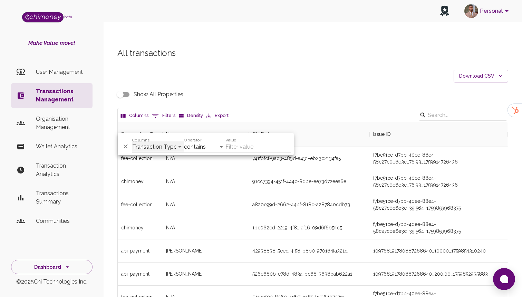
click at [175, 145] on select "Transaction Type Username Chi Ref Issue ID Value Amount Currency Fee ($) FX Rat…" at bounding box center [158, 147] width 52 height 11
select select "email"
click at [132, 142] on select "Transaction Type Username Chi Ref Issue ID Value Amount Currency Fee ($) FX Rat…" at bounding box center [158, 147] width 52 height 11
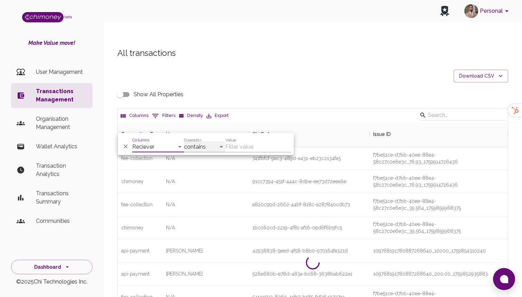
click at [195, 150] on select "contains equals starts with ends with is empty is not empty is any of" at bounding box center [204, 147] width 41 height 11
select select "equals"
click at [184, 142] on select "contains equals starts with ends with is empty is not empty is any of" at bounding box center [204, 147] width 41 height 11
click at [263, 146] on input "Value" at bounding box center [259, 147] width 66 height 11
paste input "cup_knuckler@proton.me"
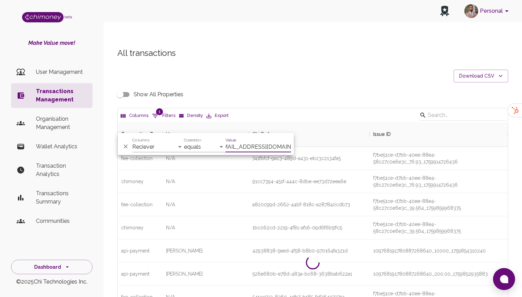
scroll to position [0, 0]
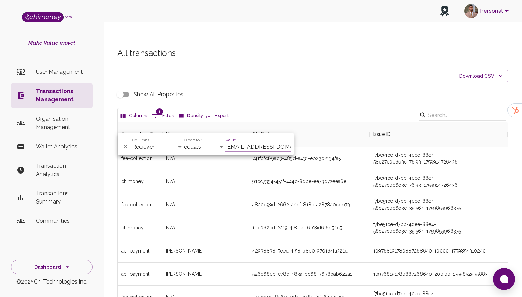
type input "cup_knuckler@proton.me"
click at [277, 201] on div "a820c99d-2662-44bf-818c-a287840cdb73" at bounding box center [302, 204] width 98 height 7
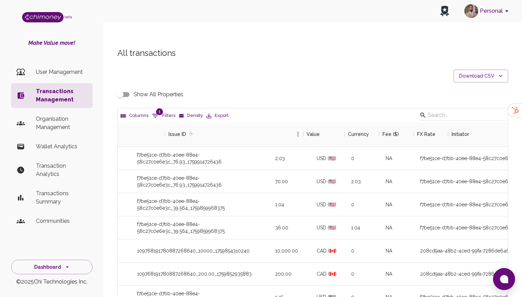
scroll to position [0, 205]
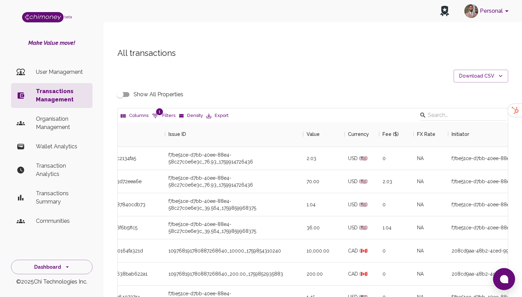
click at [167, 111] on button "1 Filters" at bounding box center [163, 116] width 27 height 11
select select "email"
select select "equals"
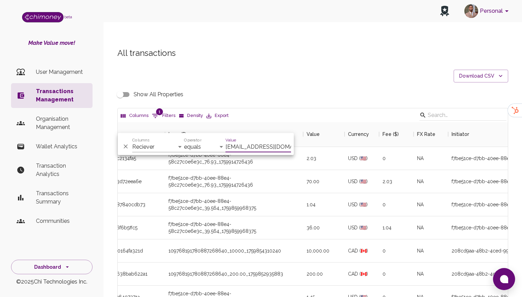
click at [255, 145] on input "cup_knuckler@proton.me" at bounding box center [259, 147] width 66 height 11
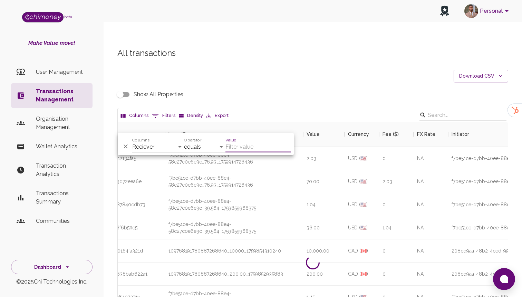
type input "cup_knuckler@proton.me"
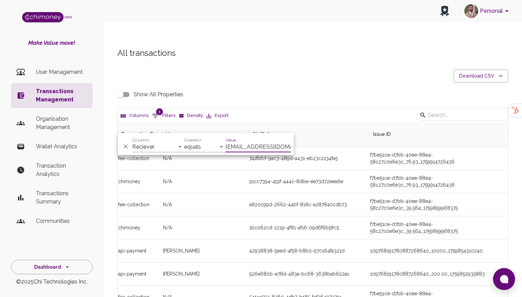
scroll to position [0, 0]
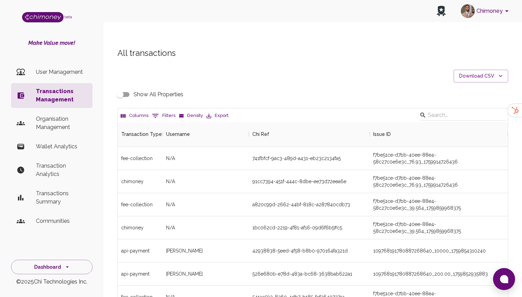
scroll to position [256, 390]
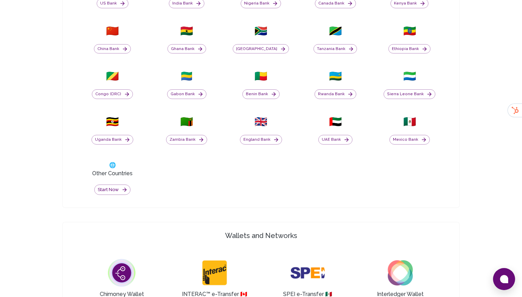
scroll to position [332, 0]
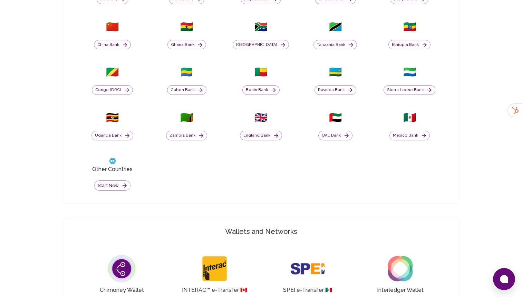
click at [184, 179] on div "🇺🇸 US Bank 🇮🇳 India Bank 🇳🇬 [GEOGRAPHIC_DATA] Bank 🇨🇦 Canada Bank 🇰🇪 [GEOGRAPHI…" at bounding box center [261, 82] width 374 height 235
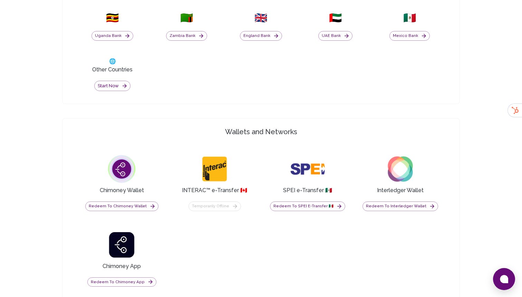
scroll to position [440, 0]
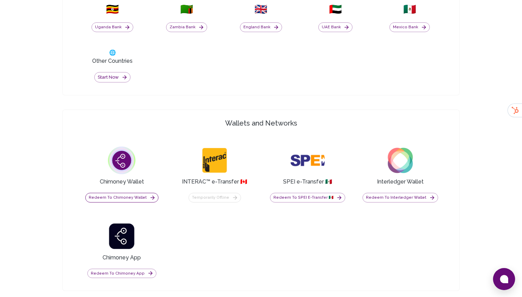
click at [130, 198] on button "Redeem to Chimoney Wallet" at bounding box center [121, 198] width 73 height 10
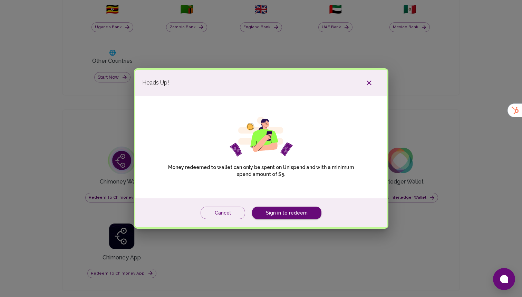
click at [285, 206] on div "Cancel Sign in to redeem" at bounding box center [261, 213] width 252 height 29
click at [281, 213] on link "Sign in to redeem" at bounding box center [286, 213] width 69 height 13
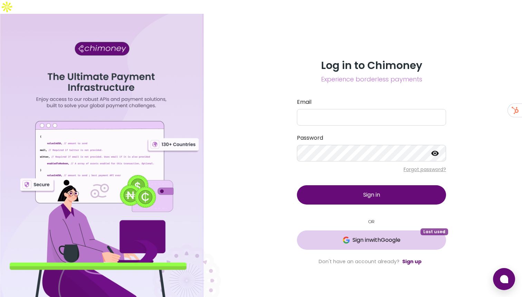
click at [382, 236] on span "Sign in with Google" at bounding box center [377, 240] width 48 height 8
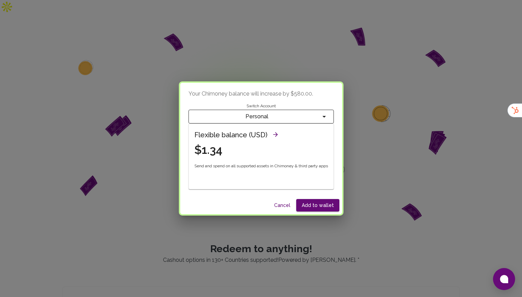
click at [219, 178] on div "Flexible balance (USD) $1.34 Send and spend on all supported assets in Chimoney…" at bounding box center [261, 156] width 145 height 65
click at [240, 113] on span "Personal" at bounding box center [257, 117] width 126 height 10
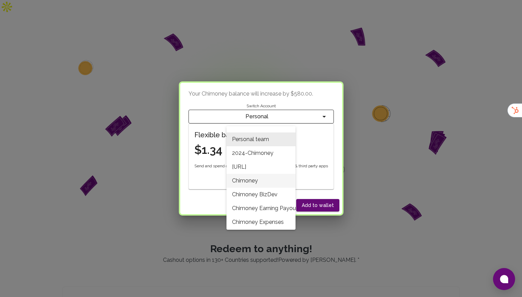
click at [252, 181] on li "Chimoney" at bounding box center [261, 181] width 69 height 14
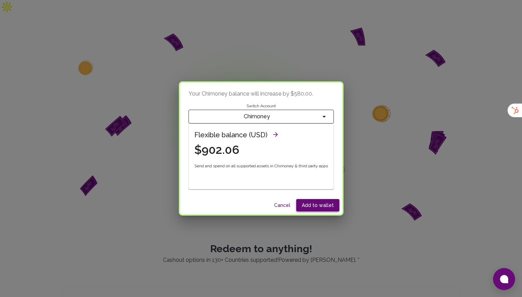
click at [320, 200] on button "Add to wallet" at bounding box center [317, 205] width 43 height 13
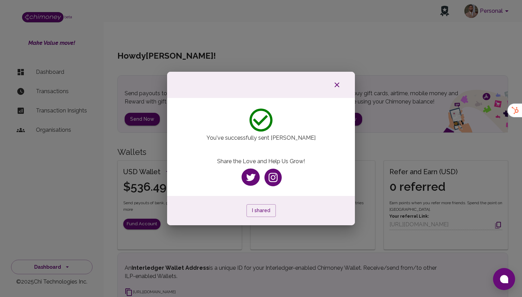
scroll to position [3, 0]
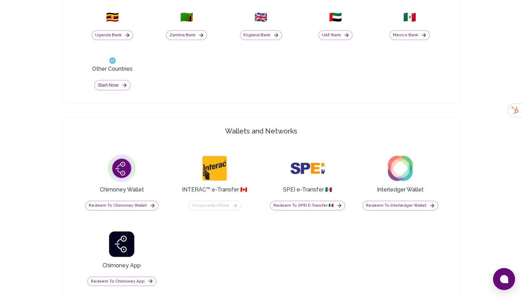
scroll to position [451, 0]
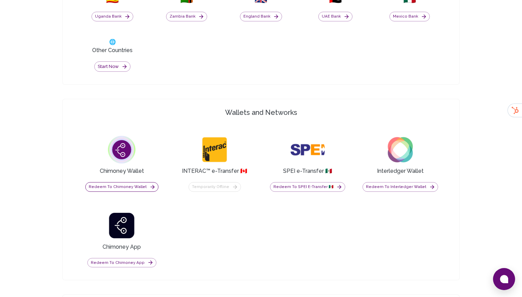
click at [133, 187] on button "Redeem to Chimoney Wallet" at bounding box center [121, 187] width 73 height 10
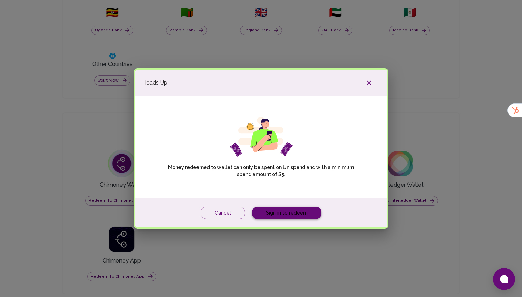
click at [298, 213] on link "Sign in to redeem" at bounding box center [286, 213] width 69 height 13
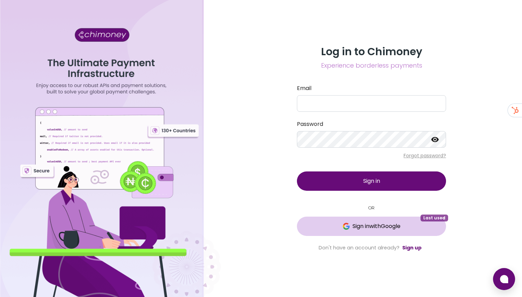
click at [335, 224] on span "Sign in with Google" at bounding box center [372, 226] width 122 height 8
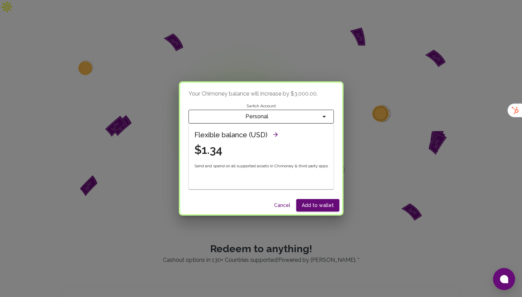
click at [259, 115] on div "Flexible balance (USD) $1.34 Send and spend on all supported assets in Chimoney…" at bounding box center [257, 152] width 154 height 74
click at [251, 115] on div "Flexible balance (USD) $1.34 Send and spend on all supported assets in Chimoney…" at bounding box center [257, 152] width 154 height 74
click at [238, 122] on div "Flexible balance (USD) $1.34 Send and spend on all supported assets in Chimoney…" at bounding box center [257, 152] width 154 height 74
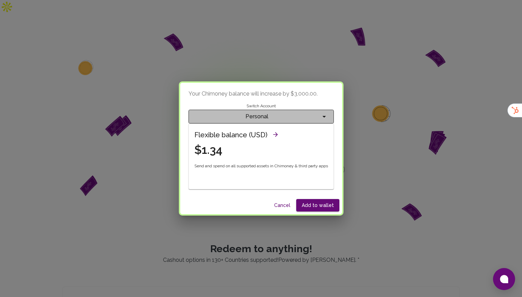
click at [240, 113] on span "Personal" at bounding box center [257, 117] width 126 height 10
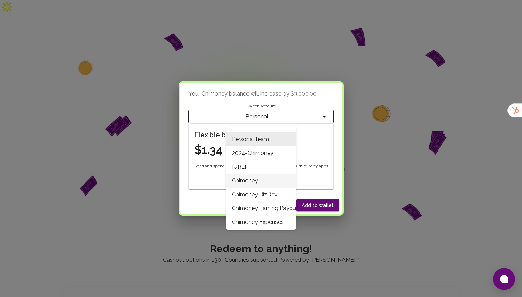
click at [253, 180] on li "Chimoney" at bounding box center [261, 181] width 69 height 14
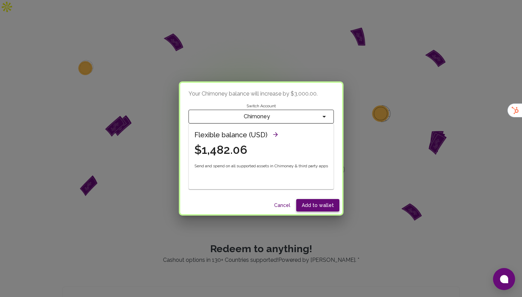
click at [317, 208] on button "Add to wallet" at bounding box center [317, 205] width 43 height 13
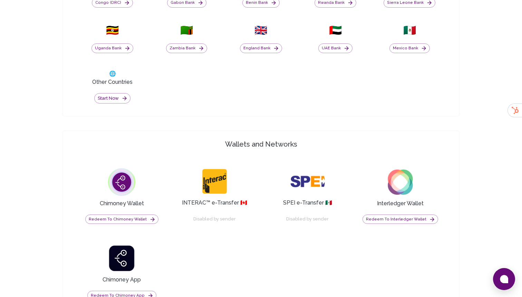
scroll to position [434, 0]
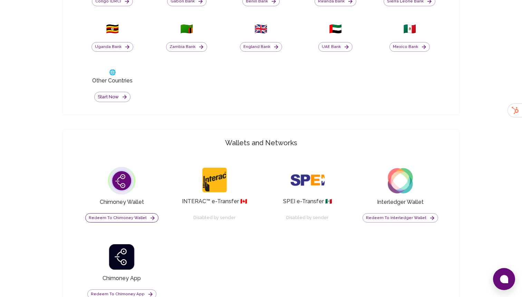
click at [116, 214] on button "Redeem to Chimoney Wallet" at bounding box center [121, 219] width 73 height 10
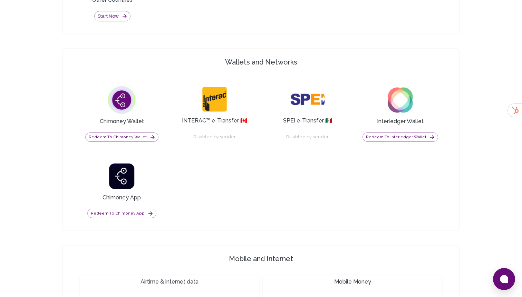
scroll to position [521, 0]
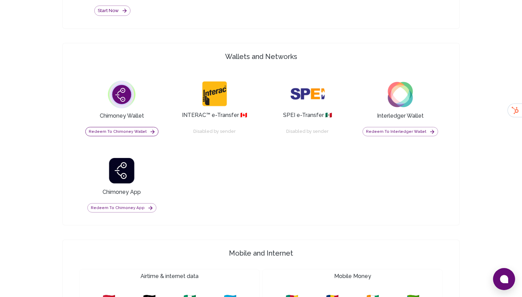
click at [121, 127] on button "Redeem to Chimoney Wallet" at bounding box center [121, 132] width 73 height 10
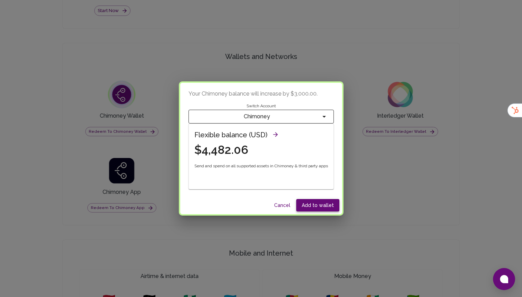
click at [323, 205] on button "Add to wallet" at bounding box center [317, 205] width 43 height 13
